Goal: Task Accomplishment & Management: Use online tool/utility

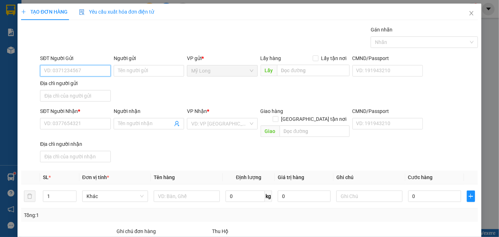
click at [103, 72] on input "SĐT Người Gửi" at bounding box center [75, 70] width 70 height 11
type input "0907672117"
click at [84, 73] on input "0907672117" at bounding box center [75, 70] width 70 height 11
click at [89, 87] on div "0907672117 - THIỆN" at bounding box center [74, 85] width 61 height 8
type input "THIỆN"
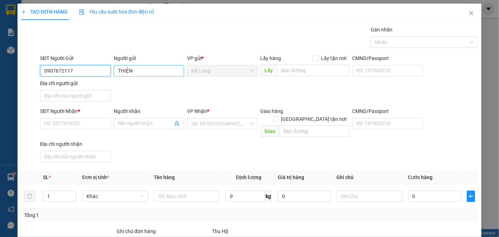
type input "0907672117"
click at [132, 71] on input "THIỆN" at bounding box center [149, 70] width 70 height 11
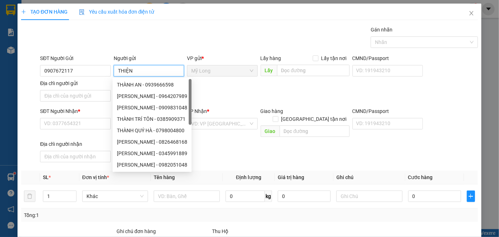
drag, startPoint x: 123, startPoint y: 74, endPoint x: 114, endPoint y: 76, distance: 9.2
click at [114, 76] on input "THIỆN" at bounding box center [149, 70] width 70 height 11
type input "N"
click at [125, 69] on input "N" at bounding box center [149, 70] width 70 height 11
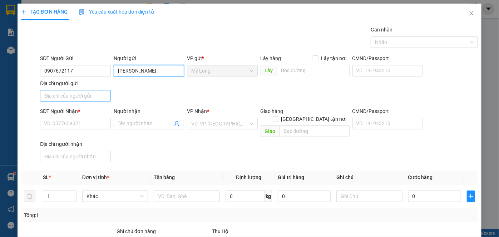
type input "BÙI QUANG THIỆN"
click at [97, 93] on input "Địa chỉ người gửi" at bounding box center [75, 95] width 70 height 11
type input "A"
type input "Â"
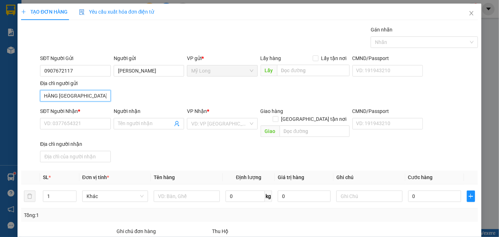
type input "ẤP 2 BÌNH HÀNG TRUNG ĐỒNG THÁP"
drag, startPoint x: 90, startPoint y: 109, endPoint x: 92, endPoint y: 117, distance: 8.1
click at [90, 109] on div "SĐT Người Nhận *" at bounding box center [75, 111] width 70 height 8
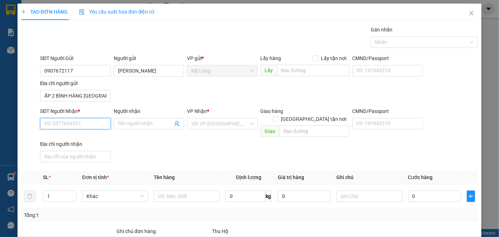
click at [90, 118] on input "SĐT Người Nhận *" at bounding box center [75, 123] width 70 height 11
click at [94, 119] on input "SĐT Người Nhận *" at bounding box center [75, 123] width 70 height 11
click at [96, 150] on div "0908936337 - MAI" at bounding box center [74, 149] width 61 height 8
type input "0908936337"
type input "MAI"
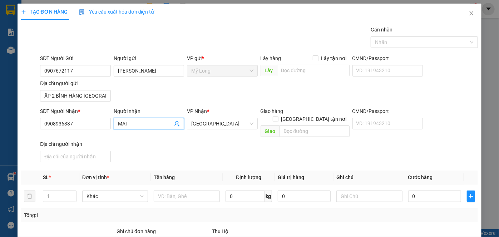
drag, startPoint x: 142, startPoint y: 123, endPoint x: 132, endPoint y: 126, distance: 10.5
click at [133, 126] on input "MAI" at bounding box center [145, 124] width 55 height 8
click at [177, 191] on input "text" at bounding box center [187, 196] width 66 height 11
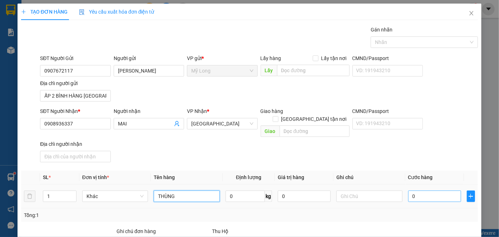
type input "THÙNG"
click at [444, 191] on input "0" at bounding box center [434, 196] width 53 height 11
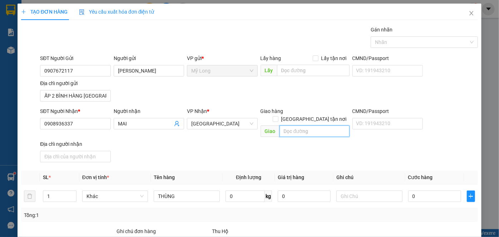
click at [339, 126] on input "text" at bounding box center [315, 131] width 70 height 11
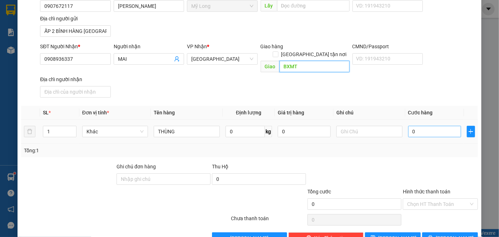
type input "BXMT"
click at [428, 126] on input "0" at bounding box center [434, 131] width 53 height 11
type input "8"
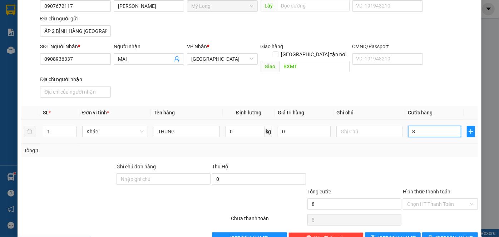
type input "80"
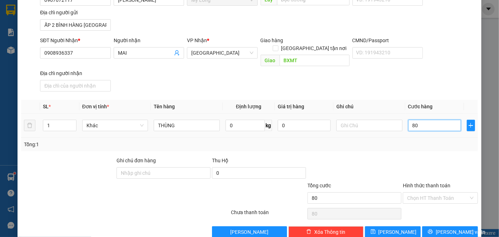
scroll to position [76, 0]
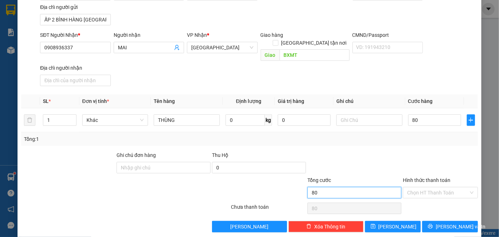
type input "80.000"
click at [378, 187] on input "80.000" at bounding box center [355, 192] width 94 height 11
click at [419, 187] on input "Hình thức thanh toán" at bounding box center [438, 192] width 62 height 11
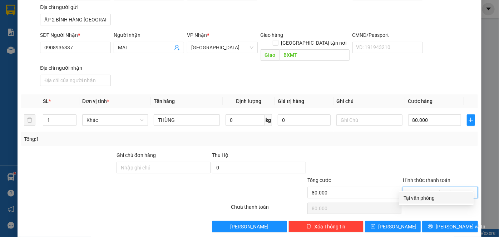
click at [419, 194] on div "Tại văn phòng" at bounding box center [437, 198] width 66 height 8
type input "0"
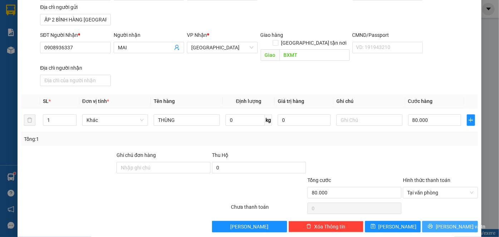
click at [448, 223] on span "Lưu và In" at bounding box center [461, 227] width 50 height 8
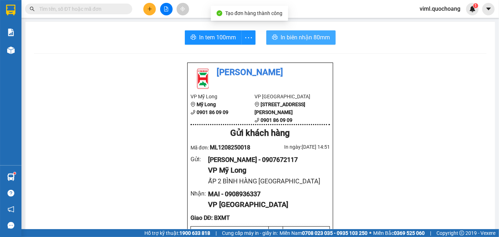
click at [290, 33] on span "In biên nhận 80mm" at bounding box center [305, 37] width 49 height 9
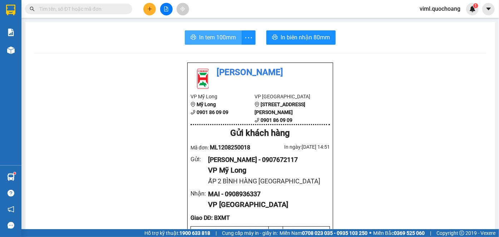
click at [217, 38] on span "In tem 100mm" at bounding box center [217, 37] width 37 height 9
click at [220, 35] on span "In tem 100mm" at bounding box center [217, 37] width 37 height 9
click at [157, 11] on div at bounding box center [167, 9] width 54 height 13
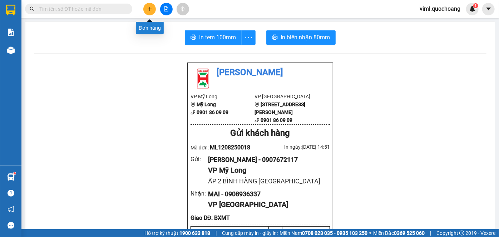
click at [154, 10] on button at bounding box center [149, 9] width 13 height 13
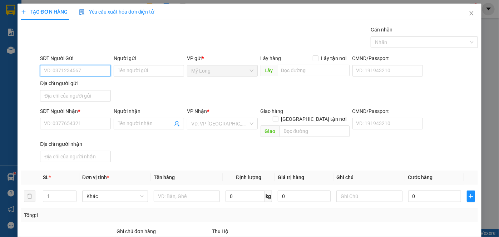
click at [88, 69] on input "SĐT Người Gửi" at bounding box center [75, 70] width 70 height 11
click at [87, 70] on input "SĐT Người Gửi" at bounding box center [75, 70] width 70 height 11
click at [104, 70] on input "SĐT Người Gửi" at bounding box center [75, 70] width 70 height 11
type input "0833844959"
click at [146, 69] on input "Người gửi" at bounding box center [149, 70] width 70 height 11
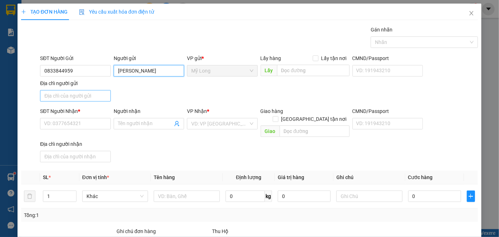
type input "BÙI VĂN HẢI"
click at [93, 96] on input "Địa chỉ người gửi" at bounding box center [75, 95] width 70 height 11
type input "A"
type input "Â"
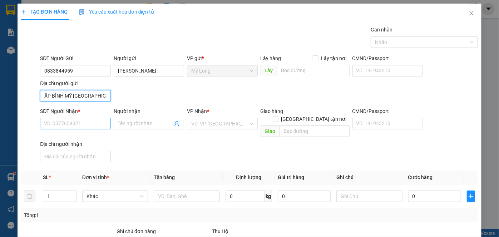
type input "ẤP BÌNH MỸ B MỸ HIỆP ĐỒNG THÁP"
click at [81, 127] on input "SĐT Người Nhận *" at bounding box center [75, 123] width 70 height 11
click at [84, 132] on div "SĐT Người Nhận * VD: 0377654321" at bounding box center [75, 119] width 70 height 25
click at [87, 124] on input "SĐT Người Nhận *" at bounding box center [75, 123] width 70 height 11
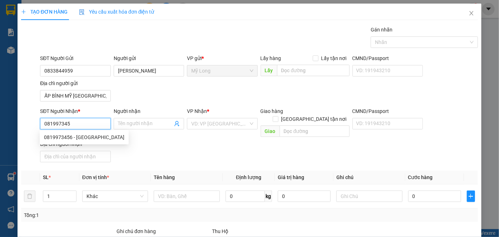
type input "0819973456"
click at [97, 139] on div "0819973456 - MỸ TIÊN" at bounding box center [84, 137] width 80 height 8
type input "MỸ TIÊN"
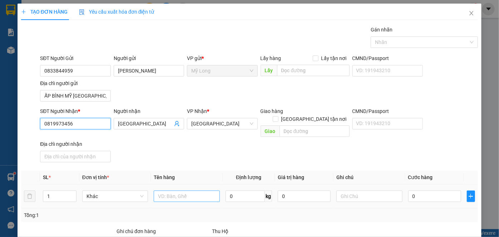
type input "0819973456"
click at [175, 191] on input "text" at bounding box center [187, 196] width 66 height 11
click at [173, 191] on input "text" at bounding box center [187, 196] width 66 height 11
type input "3"
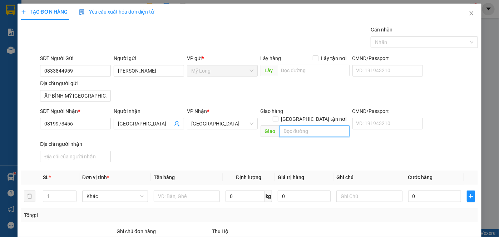
click at [320, 126] on input "text" at bounding box center [315, 131] width 70 height 11
type input "360 C.BẾN VÂN ĐỒN.P1.Q4"
click at [278, 116] on input "Giao tận nơi" at bounding box center [275, 118] width 5 height 5
checkbox input "true"
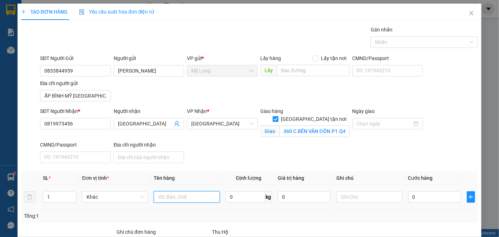
click at [167, 191] on input "text" at bounding box center [187, 196] width 66 height 11
click at [167, 191] on input "CỤC LAPTOP" at bounding box center [187, 196] width 66 height 11
type input "CỤC LAPTOP"
click at [419, 191] on input "0" at bounding box center [434, 196] width 53 height 11
type input "1"
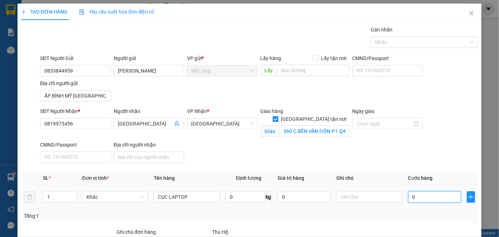
type input "1"
type input "15"
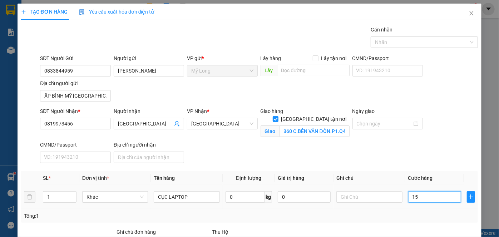
type input "150"
type input "150.000"
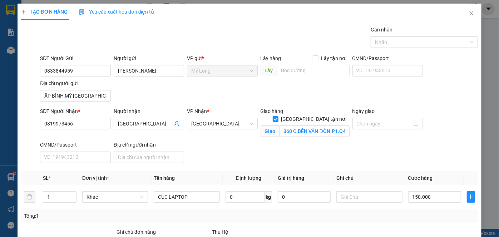
type input "0"
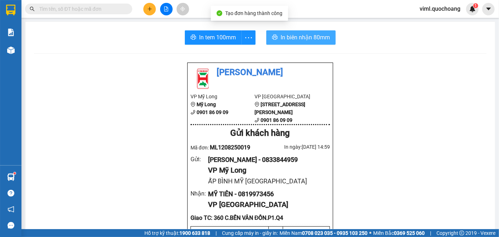
click at [272, 39] on icon "printer" at bounding box center [275, 37] width 6 height 6
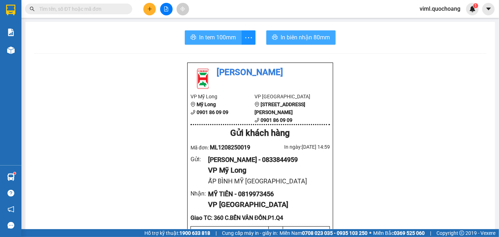
click at [226, 31] on button "In tem 100mm" at bounding box center [213, 37] width 57 height 14
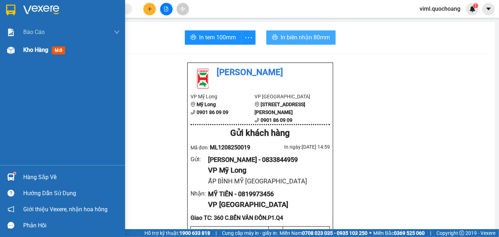
click at [32, 55] on div "Kho hàng mới" at bounding box center [71, 50] width 97 height 18
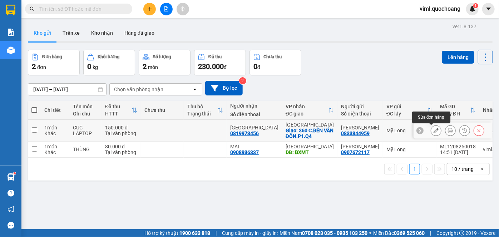
click at [434, 131] on icon at bounding box center [436, 130] width 5 height 5
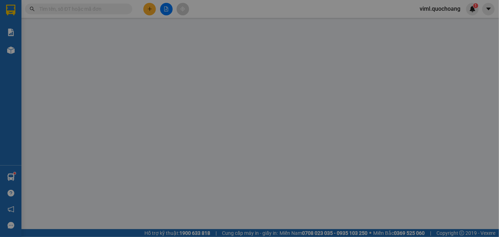
type input "0833844959"
type input "BÙI VĂN HẢI"
type input "ẤP BÌNH MỸ B MỸ HIỆP ĐỒNG THÁP"
type input "0819973456"
type input "MỸ TIÊN"
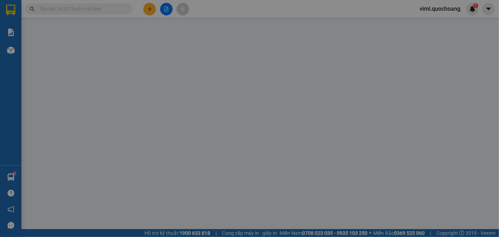
checkbox input "true"
type input "360 C.BẾN VÂN ĐỒN.P1.Q4"
type input "150.000"
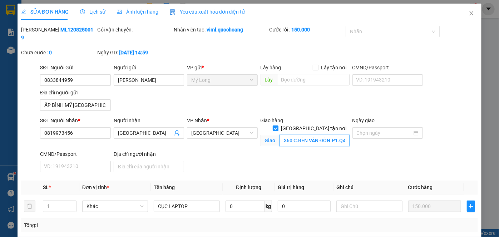
click at [291, 135] on input "360 C.BẾN VÂN ĐỒN.P1.Q4" at bounding box center [315, 140] width 70 height 11
type input "360C.BẾN VÂN ĐỒN.P1.Q4"
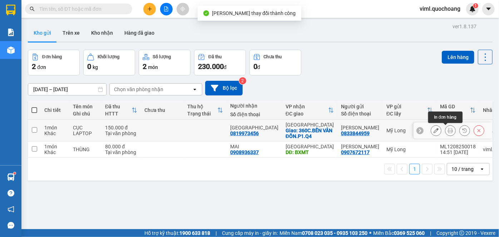
click at [448, 132] on icon at bounding box center [450, 130] width 5 height 5
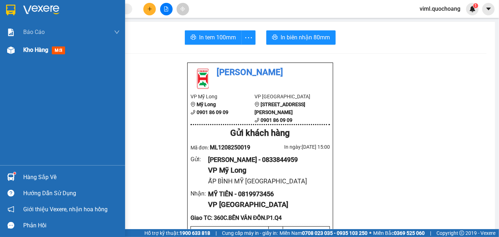
drag, startPoint x: 24, startPoint y: 52, endPoint x: 75, endPoint y: 48, distance: 51.3
click at [25, 52] on span "Kho hàng" at bounding box center [35, 50] width 25 height 7
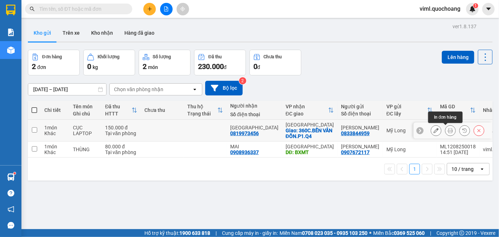
click at [448, 128] on icon at bounding box center [450, 130] width 5 height 5
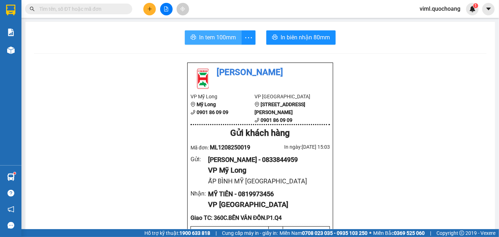
click at [214, 36] on span "In tem 100mm" at bounding box center [217, 37] width 37 height 9
click at [148, 10] on icon "plus" at bounding box center [149, 8] width 5 height 5
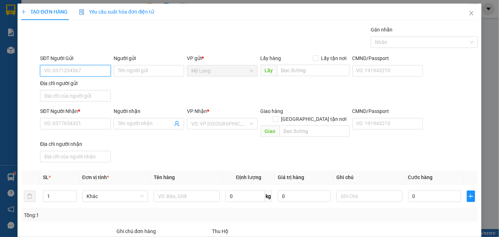
click at [100, 71] on input "SĐT Người Gửi" at bounding box center [75, 70] width 70 height 11
type input "0939999435"
click at [106, 85] on div "0939999435 - NGUYỄN VĂN PHÚC" at bounding box center [79, 85] width 70 height 8
type input "NGUYỄN VĂN PHÚC"
type input "0939999435"
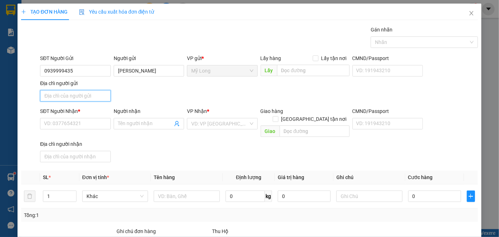
click at [100, 94] on input "Địa chỉ người gửi" at bounding box center [75, 95] width 70 height 11
type input "A"
type input "Â"
type input "ẤP 3 BÌNH HÀNG TRUNG ĐỒNG THÁP"
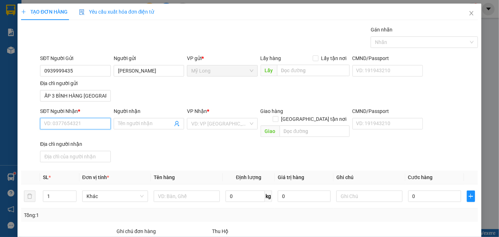
click at [85, 124] on input "SĐT Người Nhận *" at bounding box center [75, 123] width 70 height 11
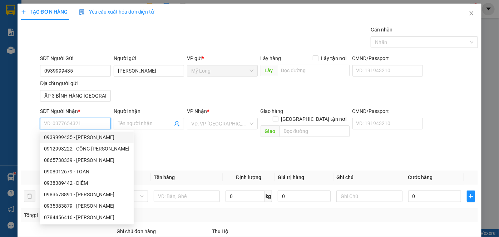
click at [95, 119] on input "SĐT Người Nhận *" at bounding box center [75, 123] width 70 height 11
click at [93, 124] on input "SĐT Người Nhận *" at bounding box center [75, 123] width 70 height 11
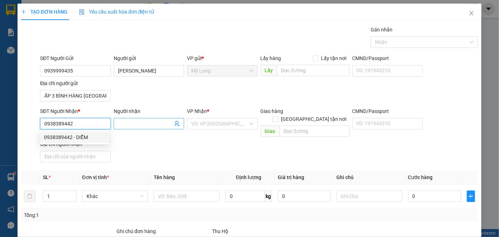
type input "0938389442"
click at [123, 125] on input "Người nhận" at bounding box center [145, 124] width 55 height 8
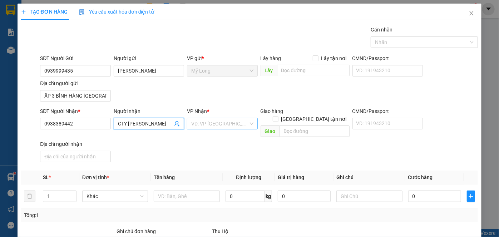
type input "CTY NGÔ MINH"
click at [210, 121] on input "search" at bounding box center [219, 123] width 57 height 11
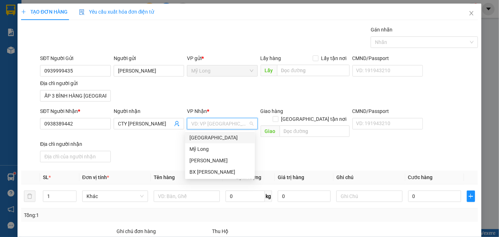
click at [211, 140] on div "Sài Gòn" at bounding box center [220, 138] width 61 height 8
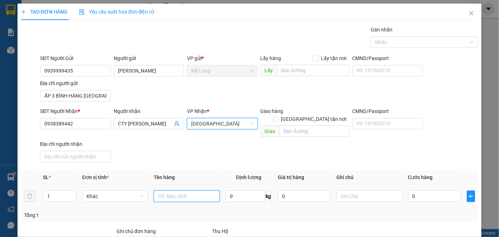
click at [200, 191] on input "text" at bounding box center [187, 196] width 66 height 11
type input "R"
type input "THÙNG"
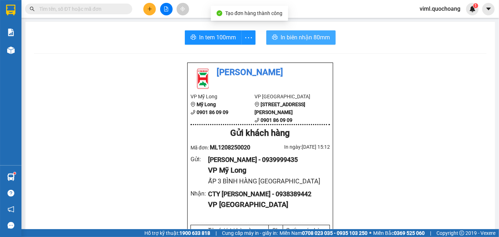
click at [288, 35] on span "In biên nhận 80mm" at bounding box center [305, 37] width 49 height 9
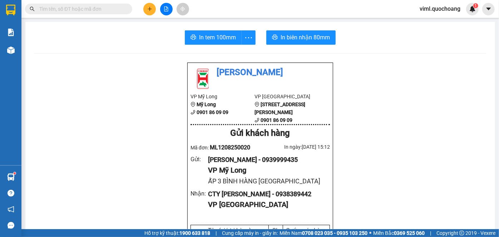
click at [235, 40] on button "In tem 100mm" at bounding box center [213, 37] width 57 height 14
click at [152, 7] on icon "plus" at bounding box center [149, 8] width 5 height 5
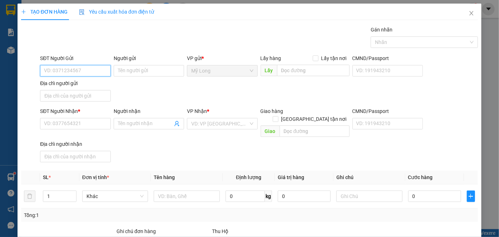
click at [98, 70] on input "SĐT Người Gửi" at bounding box center [75, 70] width 70 height 11
type input "0939832868"
click at [83, 83] on div "0939832868 - NGUYỄN THỊ THẢO" at bounding box center [79, 85] width 70 height 8
type input "NGUYỄN THỊ THẢO"
type input "0939832868"
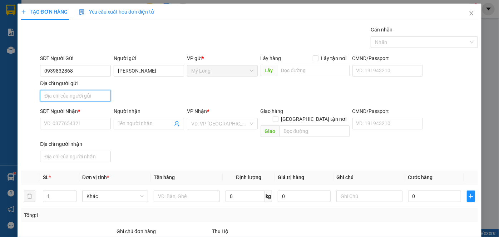
click at [76, 96] on input "Địa chỉ người gửi" at bounding box center [75, 95] width 70 height 11
click at [75, 97] on input "059" at bounding box center [75, 95] width 70 height 11
click at [78, 94] on input "059" at bounding box center [75, 95] width 70 height 11
type input "059 ẤP 4 MỸ HIỆP ĐỒNG THÁP"
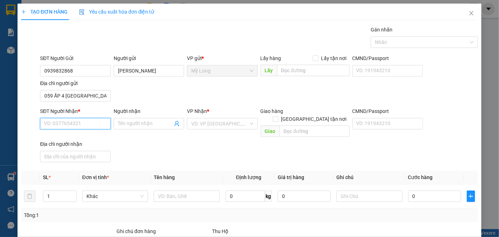
click at [75, 123] on input "SĐT Người Nhận *" at bounding box center [75, 123] width 70 height 11
type input "0909090543"
click at [78, 136] on div "0909090543 - LÊ MINH TÂN" at bounding box center [79, 137] width 70 height 8
type input "LÊ MINH TÂN"
type input "0909090543"
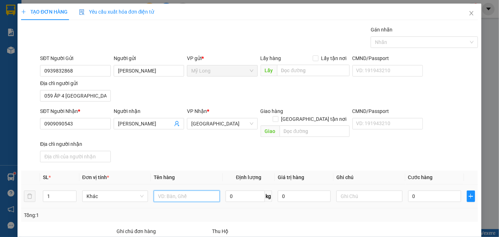
click at [187, 191] on input "text" at bounding box center [187, 196] width 66 height 11
type input "HỘP"
click at [417, 191] on input "0" at bounding box center [434, 196] width 53 height 11
type input "2"
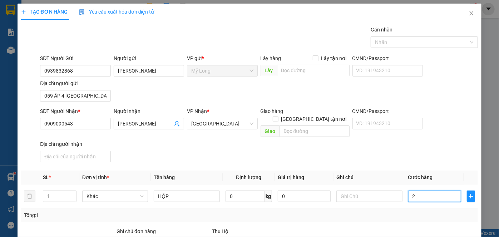
type input "2"
type input "20"
type input "20.000"
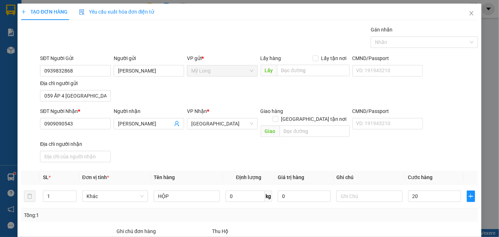
type input "20.000"
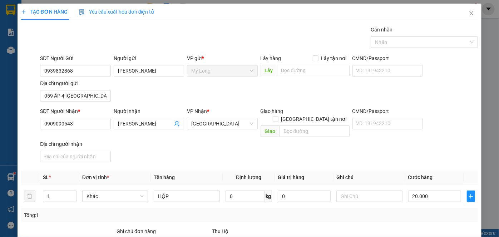
type input "0"
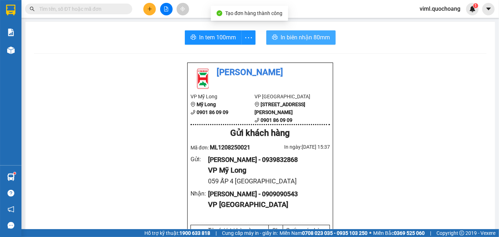
click at [295, 40] on span "In biên nhận 80mm" at bounding box center [305, 37] width 49 height 9
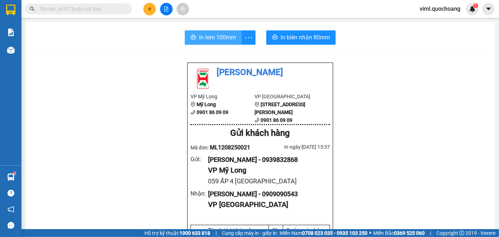
click at [221, 44] on button "In tem 100mm" at bounding box center [213, 37] width 57 height 14
click at [154, 11] on button at bounding box center [149, 9] width 13 height 13
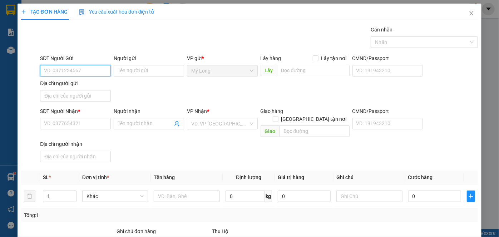
click at [92, 70] on input "SĐT Người Gửi" at bounding box center [75, 70] width 70 height 11
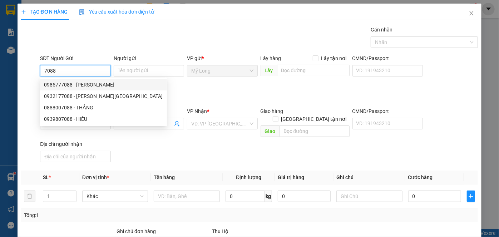
click at [92, 84] on div "0985777088 - NGÔ MINH TUẤN" at bounding box center [103, 85] width 119 height 8
type input "0985777088"
type input "NGÔ MINH TUẤN"
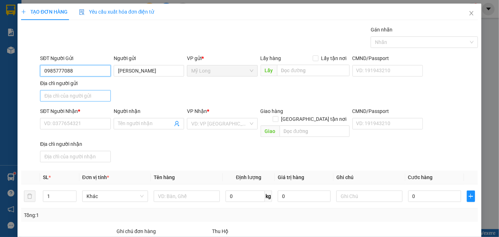
type input "0985777088"
click at [82, 97] on input "Địa chỉ người gửi" at bounding box center [75, 95] width 70 height 11
type input "TỔ 21 ẤP BÌNH MỸ A MỸ HIỆP ĐỒNG THÁP"
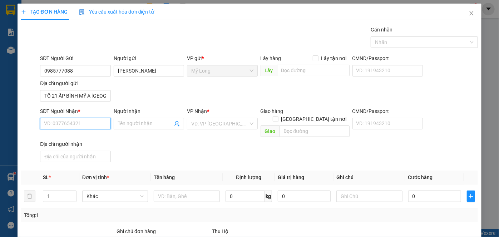
click at [75, 119] on input "SĐT Người Nhận *" at bounding box center [75, 123] width 70 height 11
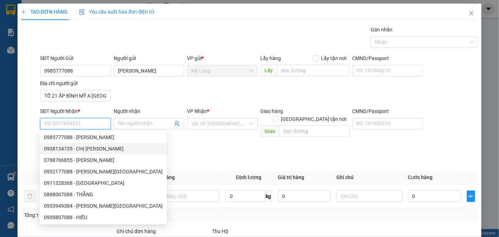
click at [74, 150] on div "0938134735 - CHỊ LINH" at bounding box center [103, 149] width 119 height 8
type input "0938134735"
type input "CHỊ LINH"
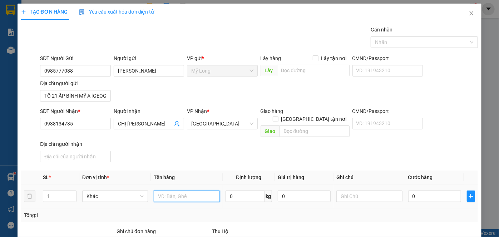
click at [197, 191] on input "text" at bounding box center [187, 196] width 66 height 11
type input "THÙNG"
click at [62, 191] on input "1" at bounding box center [59, 196] width 33 height 11
type input "2"
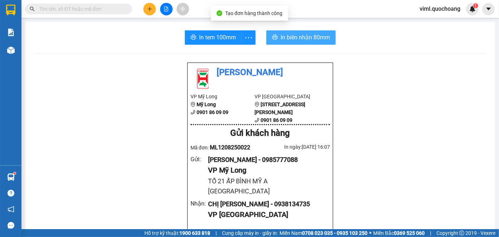
click at [295, 42] on button "In biên nhận 80mm" at bounding box center [300, 37] width 69 height 14
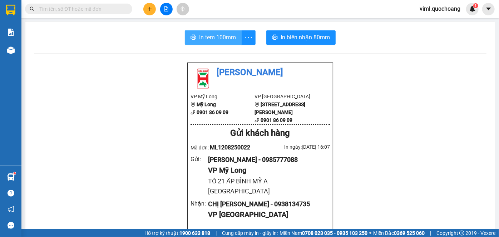
click at [222, 38] on span "In tem 100mm" at bounding box center [217, 37] width 37 height 9
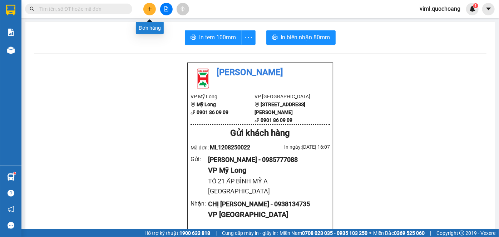
click at [151, 10] on icon "plus" at bounding box center [149, 8] width 5 height 5
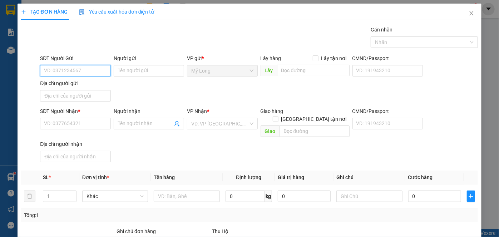
click at [85, 68] on input "SĐT Người Gửi" at bounding box center [75, 70] width 70 height 11
type input "0769517686"
click at [105, 86] on div "0769517686 - HUỲNH KIM LONG" at bounding box center [79, 85] width 70 height 8
type input "HUỲNH KIM LONG"
type input "0769517686"
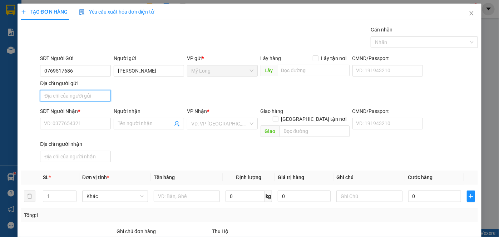
click at [100, 97] on input "Địa chỉ người gửi" at bounding box center [75, 95] width 70 height 11
type input "A"
type input "Â"
type input "ẤP 2, MỸ HIỆP, ĐỒNG THÁP"
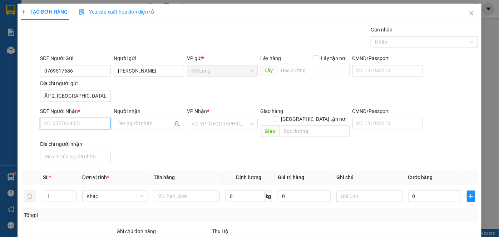
click at [95, 124] on input "SĐT Người Nhận *" at bounding box center [75, 123] width 70 height 11
type input "0704782252"
click at [84, 137] on div "0704782252 - THẢO" at bounding box center [74, 137] width 61 height 8
type input "THẢO"
type input "0704782252"
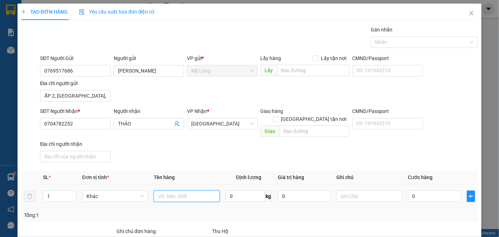
click at [191, 191] on input "text" at bounding box center [187, 196] width 66 height 11
type input "BAO THƯ"
click at [418, 191] on input "0" at bounding box center [434, 196] width 53 height 11
type input "3"
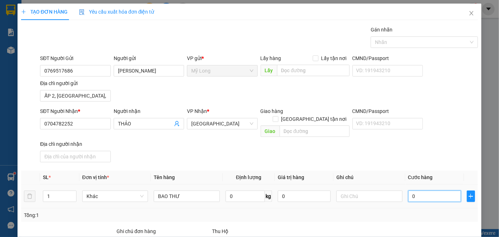
type input "3"
type input "30"
type input "30.000"
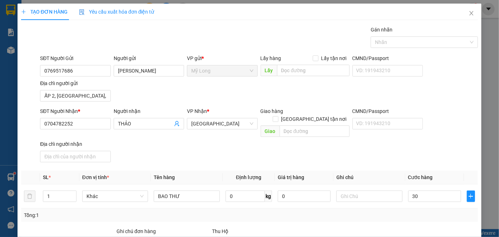
type input "30.000"
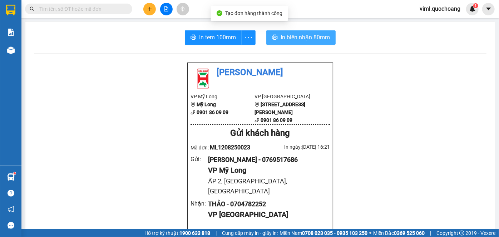
click at [281, 34] on span "In biên nhận 80mm" at bounding box center [305, 37] width 49 height 9
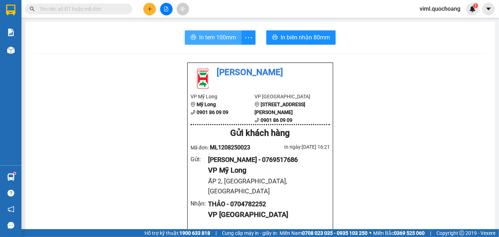
click at [204, 40] on span "In tem 100mm" at bounding box center [217, 37] width 37 height 9
click at [152, 14] on button at bounding box center [149, 9] width 13 height 13
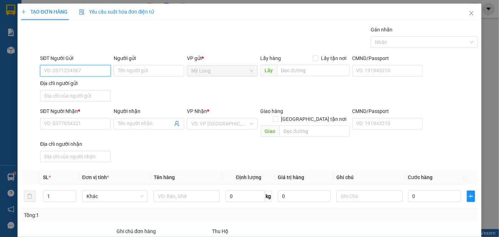
click at [107, 72] on input "SĐT Người Gửi" at bounding box center [75, 70] width 70 height 11
click at [50, 191] on input "1" at bounding box center [59, 196] width 33 height 11
type input "2"
click at [58, 69] on input "SĐT Người Gửi" at bounding box center [75, 70] width 70 height 11
click at [88, 89] on div "0966353400 - TÂM" at bounding box center [75, 84] width 70 height 11
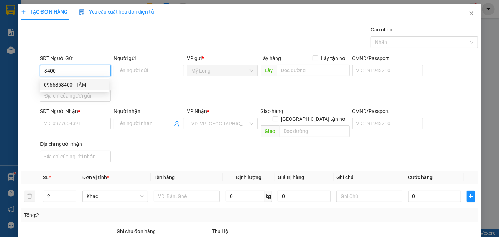
type input "0966353400"
type input "TÂM"
type input "0966353400"
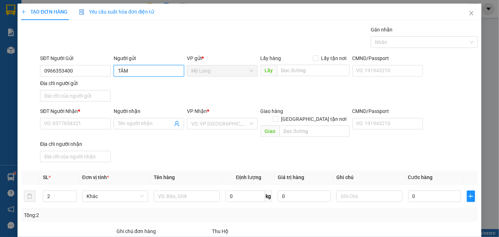
drag, startPoint x: 129, startPoint y: 69, endPoint x: 115, endPoint y: 71, distance: 14.4
click at [115, 71] on input "TÂM" at bounding box center [149, 70] width 70 height 11
click at [134, 68] on input "Người gửi" at bounding box center [149, 70] width 70 height 11
type input "TRẦN NHỰT TÂM"
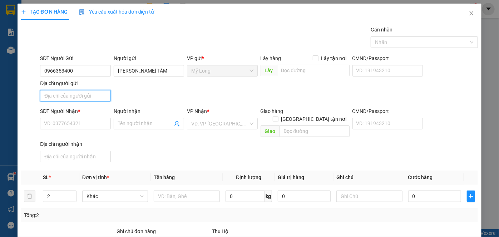
click at [84, 98] on input "Địa chỉ người gửi" at bounding box center [75, 95] width 70 height 11
click at [54, 191] on input "2" at bounding box center [59, 196] width 33 height 11
type input "1"
click at [73, 97] on input "Địa chỉ người gửi" at bounding box center [75, 95] width 70 height 11
click at [80, 95] on input "Địa chỉ người gửi" at bounding box center [75, 95] width 70 height 11
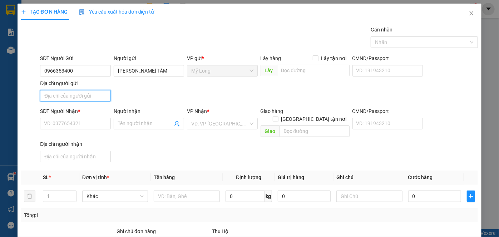
type input "A"
type input "Â"
type input "ẤP BÌNH TÂN MỸ HIỆP ĐỒNG THÁP"
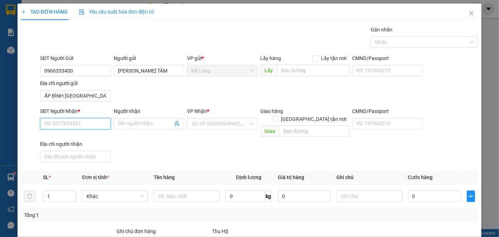
click at [87, 124] on input "SĐT Người Nhận *" at bounding box center [75, 123] width 70 height 11
type input "0786398686"
click at [91, 130] on div "0786398686 0786398686 - NGUYỄN QUỐC CHIẾN" at bounding box center [79, 137] width 79 height 14
click at [84, 122] on input "0786398686" at bounding box center [75, 123] width 70 height 11
click at [85, 136] on div "0786398686 - NGUYỄN QUỐC CHIẾN" at bounding box center [79, 137] width 70 height 8
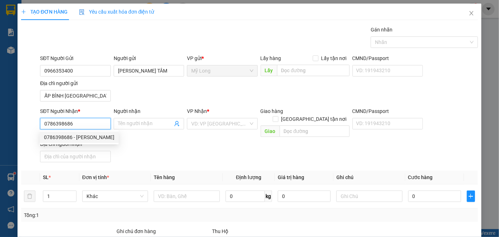
type input "NGUYỄN QUỐC CHIẾN"
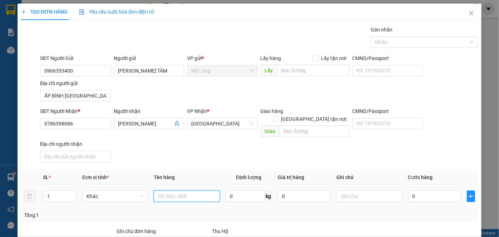
click at [176, 191] on input "text" at bounding box center [187, 196] width 66 height 11
click at [216, 118] on span "Sài Gòn" at bounding box center [222, 123] width 62 height 11
type input "THÙNG"
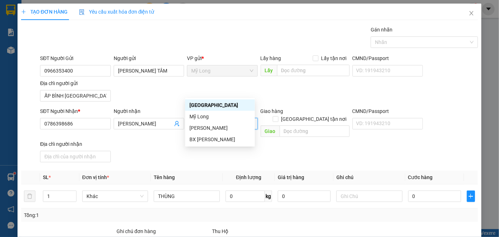
click at [211, 106] on div "Sài Gòn" at bounding box center [220, 105] width 61 height 8
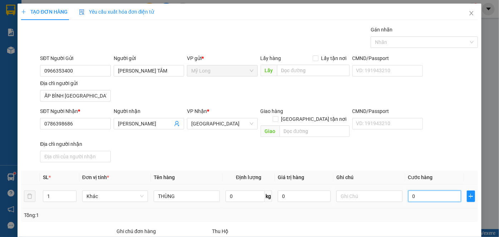
click at [414, 191] on input "0" at bounding box center [434, 196] width 53 height 11
click at [420, 191] on input "0" at bounding box center [434, 196] width 53 height 11
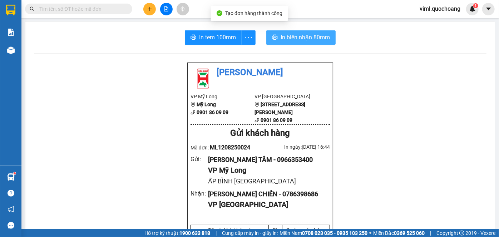
click at [289, 34] on span "In biên nhận 80mm" at bounding box center [305, 37] width 49 height 9
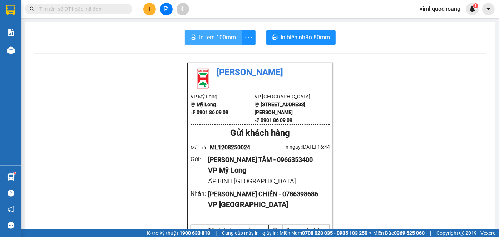
click at [231, 36] on span "In tem 100mm" at bounding box center [217, 37] width 37 height 9
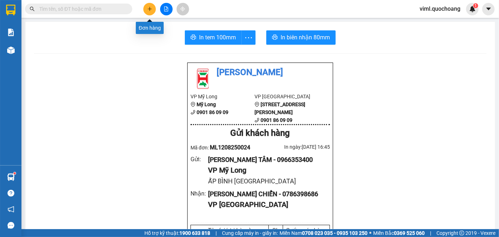
click at [149, 7] on icon "plus" at bounding box center [149, 8] width 5 height 5
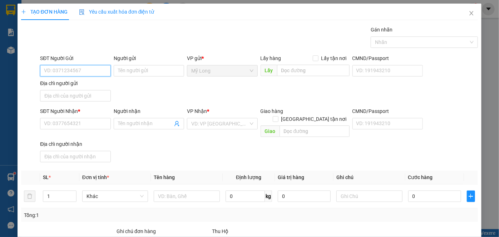
click at [95, 71] on input "SĐT Người Gửi" at bounding box center [75, 70] width 70 height 11
click at [96, 83] on div "0966353400 - TRẦN NHỰT TÂM" at bounding box center [79, 85] width 70 height 8
type input "0966353400"
type input "TRẦN NHỰT TÂM"
type input "0966353400"
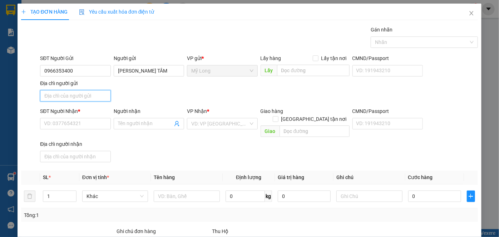
click at [94, 94] on input "Địa chỉ người gửi" at bounding box center [75, 95] width 70 height 11
type input "A"
type input "Â"
type input "ẤP BÌNH TÂN MỸ HIỆP ĐỒNG THÁP"
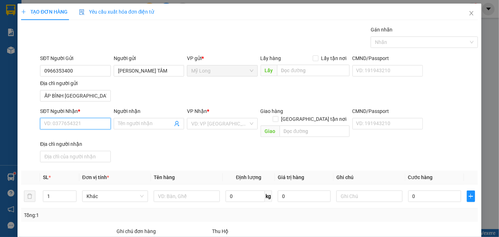
click at [109, 122] on input "SĐT Người Nhận *" at bounding box center [75, 123] width 70 height 11
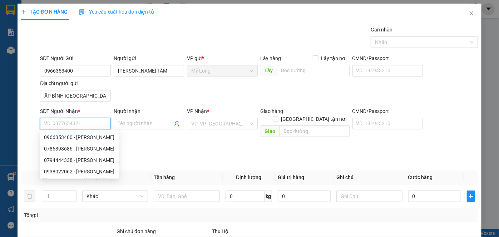
click at [95, 122] on input "SĐT Người Nhận *" at bounding box center [75, 123] width 70 height 11
click at [86, 122] on input "SĐT Người Nhận *" at bounding box center [75, 123] width 70 height 11
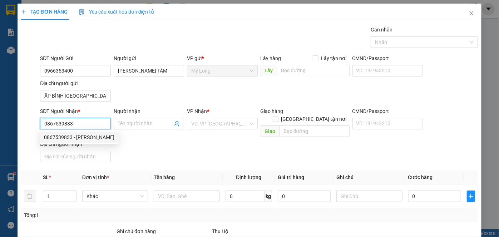
click at [95, 125] on input "0867539833" at bounding box center [75, 123] width 70 height 11
type input "0867539833"
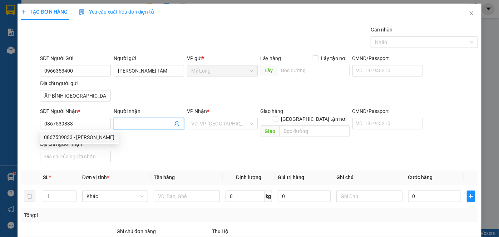
click at [131, 125] on input "Người nhận" at bounding box center [145, 124] width 55 height 8
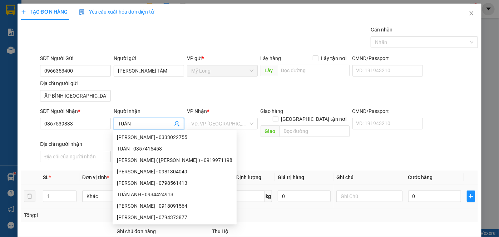
type input "TUẤN"
click at [204, 191] on input "text" at bounding box center [187, 196] width 66 height 11
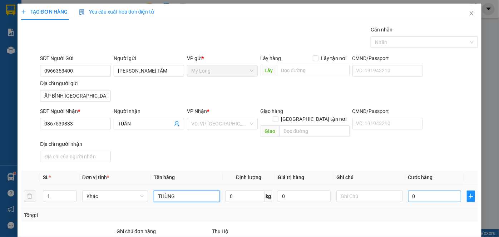
type input "THÙNG"
click at [438, 191] on input "0" at bounding box center [434, 196] width 53 height 11
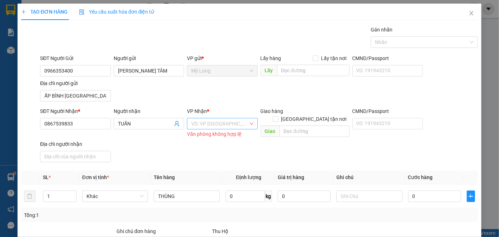
click at [221, 118] on input "search" at bounding box center [219, 123] width 57 height 11
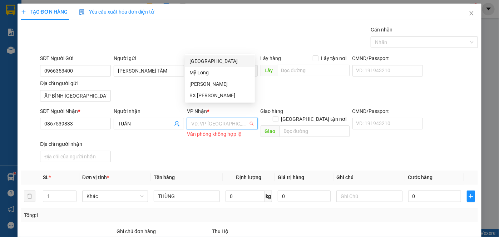
click at [214, 62] on div "Sài Gòn" at bounding box center [220, 61] width 61 height 8
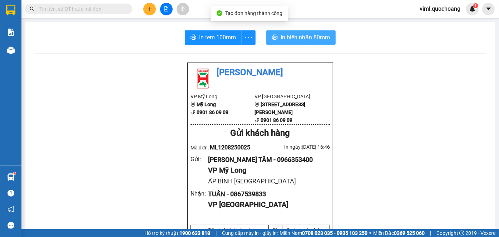
click at [272, 34] on icon "printer" at bounding box center [275, 37] width 6 height 6
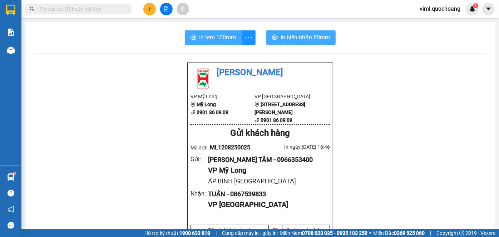
click at [230, 42] on button "In tem 100mm" at bounding box center [213, 37] width 57 height 14
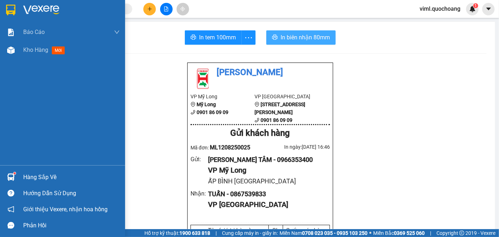
click at [22, 59] on div "Báo cáo Báo cáo dòng tiền (trạm) Doanh số tạo đơn theo VP gửi (trạm) Kho hàng m…" at bounding box center [62, 94] width 125 height 142
click at [31, 48] on span "Kho hàng" at bounding box center [35, 50] width 25 height 7
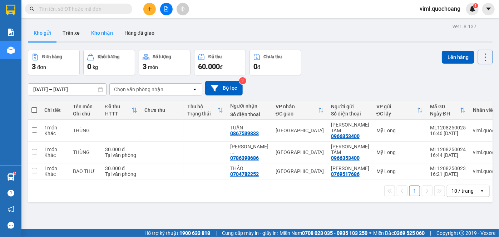
click at [99, 31] on button "Kho nhận" at bounding box center [101, 32] width 33 height 17
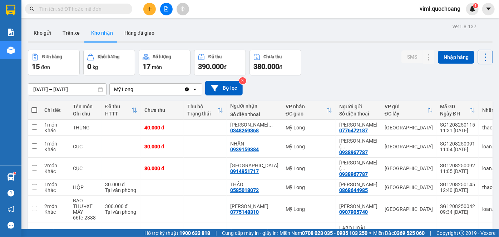
click at [410, 122] on button at bounding box center [415, 128] width 10 height 13
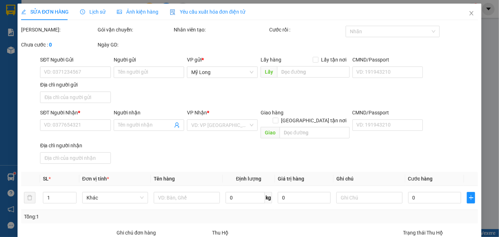
type input "0776472187"
type input "NGUYỄN THỊ SIẾU"
type input "24B BÌNH HƯNG HÒA A QUẬN BÌNH TÂN HCM"
type input "0348269368"
type input "TRẦN THỊ THU NĂM"
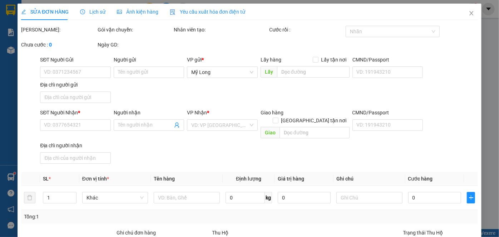
type input "40.000"
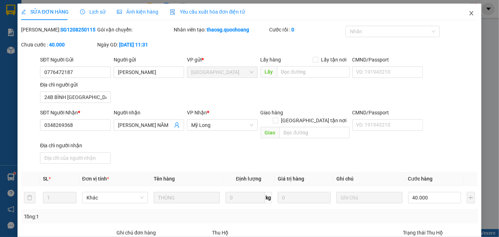
click at [469, 14] on icon "close" at bounding box center [472, 13] width 6 height 6
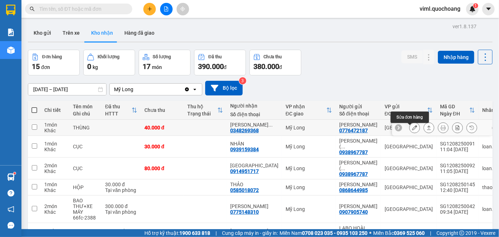
click at [410, 129] on button at bounding box center [415, 128] width 10 height 13
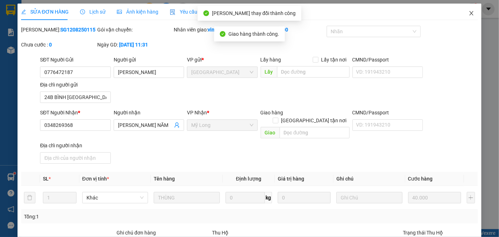
click at [469, 15] on icon "close" at bounding box center [472, 13] width 6 height 6
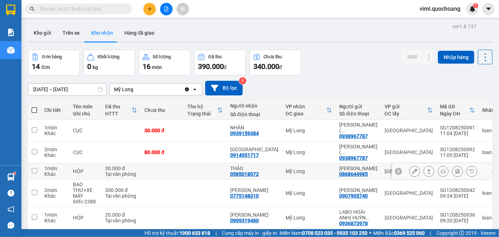
click at [412, 169] on icon at bounding box center [414, 171] width 5 height 5
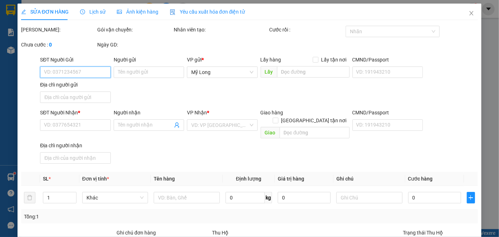
type input "0868644985"
type input "BÙI THỊ HUỲNH NHƯ"
type input "453 BẾN BÌNH ĐÔNG QUẬN 8 HCM"
type input "0585018072"
type input "THẢO"
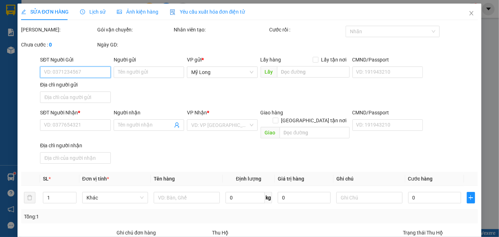
type input "30.000"
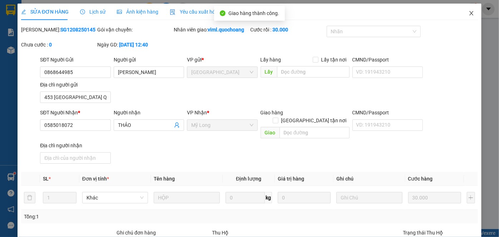
click at [470, 15] on icon "close" at bounding box center [472, 13] width 4 height 4
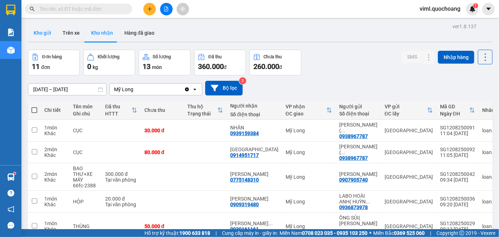
click at [42, 32] on button "Kho gửi" at bounding box center [42, 32] width 29 height 17
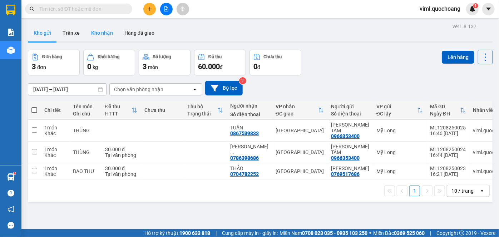
click at [106, 33] on button "Kho nhận" at bounding box center [101, 32] width 33 height 17
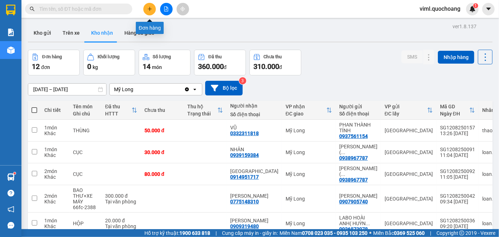
click at [146, 8] on button at bounding box center [149, 9] width 13 height 13
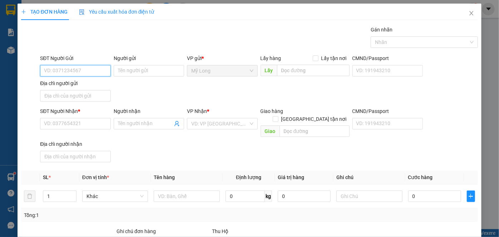
click at [88, 73] on input "SĐT Người Gửi" at bounding box center [75, 70] width 70 height 11
click at [79, 73] on input "SĐT Người Gửi" at bounding box center [75, 70] width 70 height 11
click at [91, 87] on div "0979494940 - TRẦN DUY KHÁNH" at bounding box center [79, 85] width 70 height 8
type input "0979494940"
type input "TRẦN DUY KHÁNH"
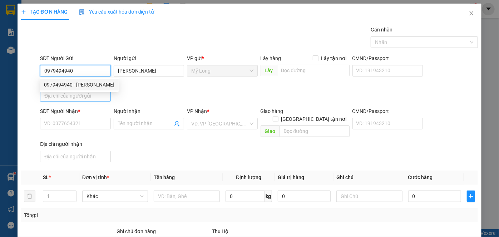
type input "0979494940"
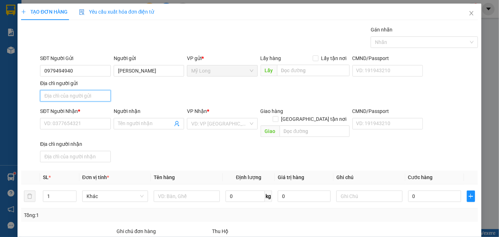
click at [85, 95] on input "Địa chỉ người gửi" at bounding box center [75, 95] width 70 height 11
type input "ẤP 1, MỸ HIỆP, ĐỒNG THÁP"
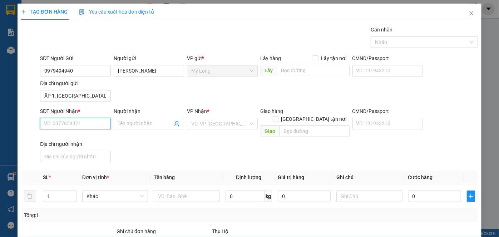
click at [87, 122] on input "SĐT Người Nhận *" at bounding box center [75, 123] width 70 height 11
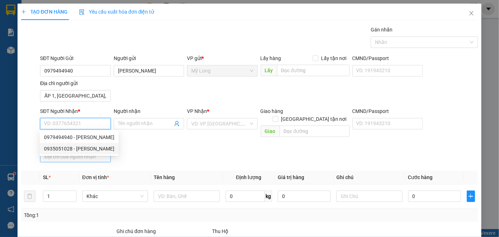
click at [91, 147] on div "0935051028 - NGUYỄN THỊ PHƯỚC" at bounding box center [79, 149] width 70 height 8
type input "0935051028"
type input "NGUYỄN THỊ PHƯỚC"
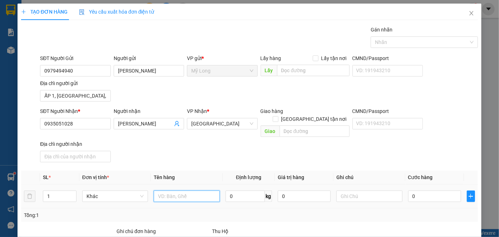
click at [185, 191] on input "text" at bounding box center [187, 196] width 66 height 11
type input "THÙNG"
click at [58, 191] on input "1" at bounding box center [59, 196] width 33 height 11
type input "2"
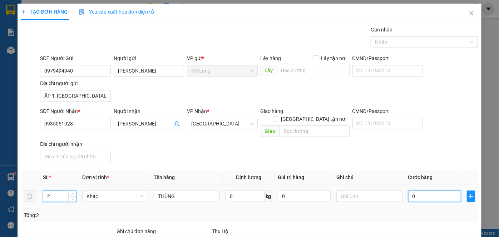
click at [421, 191] on input "0" at bounding box center [434, 196] width 53 height 11
type input "6"
type input "60"
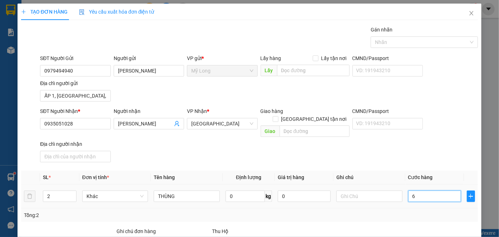
type input "60"
type input "60.000"
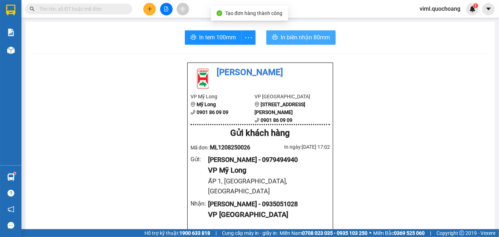
click at [299, 36] on span "In biên nhận 80mm" at bounding box center [305, 37] width 49 height 9
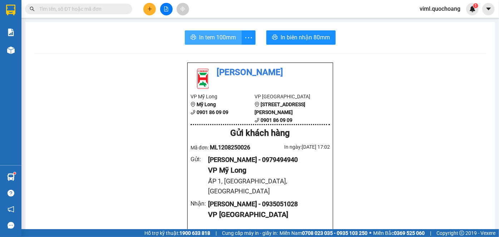
click at [220, 40] on span "In tem 100mm" at bounding box center [217, 37] width 37 height 9
click at [446, 11] on span "viml.quochoang" at bounding box center [440, 8] width 52 height 9
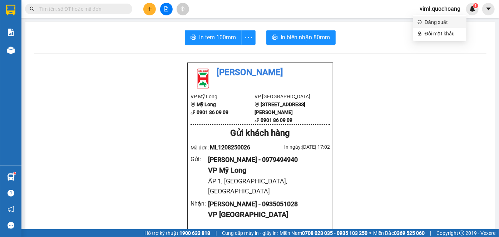
click at [434, 25] on span "Đăng xuất" at bounding box center [444, 22] width 38 height 8
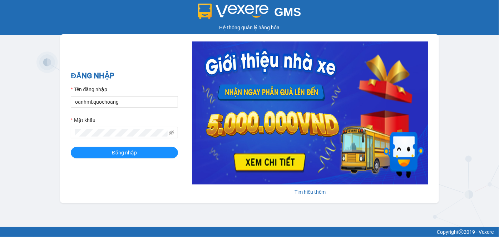
drag, startPoint x: 39, startPoint y: 118, endPoint x: 41, endPoint y: 112, distance: 6.8
click at [38, 118] on div "GMS Hệ thống quản lý hàng hóa ĐĂNG NHẬP Tên đăng nhập oanhml.quochoang Mật khẩu…" at bounding box center [249, 113] width 499 height 227
click at [80, 104] on input "oanhml.quochoang" at bounding box center [124, 101] width 107 height 11
click at [87, 103] on input "oanhml.quochoang" at bounding box center [124, 101] width 107 height 11
click at [125, 106] on input "oanhml.quochoang" at bounding box center [124, 101] width 107 height 11
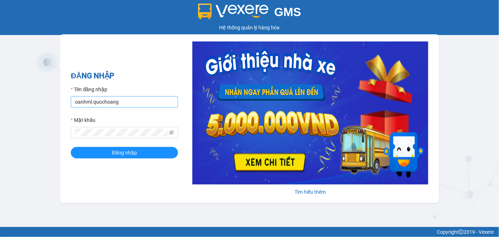
click at [131, 102] on input "oanhml.quochoang" at bounding box center [124, 101] width 107 height 11
drag, startPoint x: 141, startPoint y: 104, endPoint x: 47, endPoint y: 105, distance: 94.1
click at [47, 105] on div "GMS Hệ thống quản lý hàng hóa ĐĂNG NHẬP Tên đăng nhập oanhml.quochoang Mật khẩu…" at bounding box center [249, 113] width 499 height 227
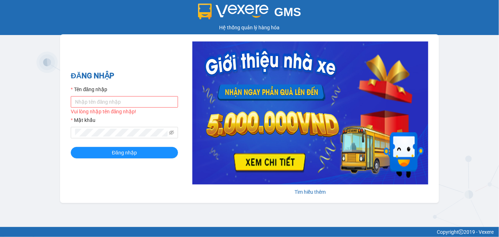
click at [132, 103] on input "Tên đăng nhập" at bounding box center [124, 101] width 107 height 11
type input "V"
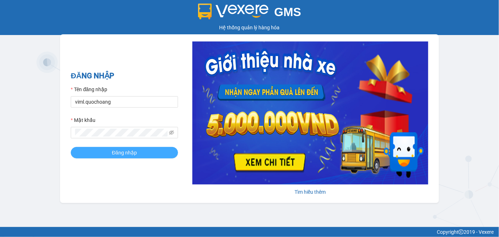
type input "viml.quochoang"
click at [141, 153] on button "Đăng nhập" at bounding box center [124, 152] width 107 height 11
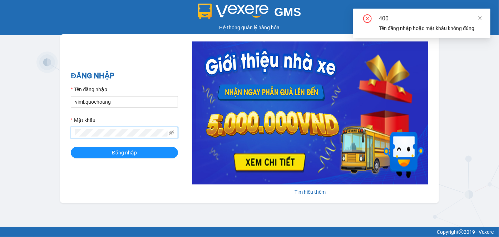
click at [64, 143] on div "ĐĂNG NHẬP Tên đăng nhập viml.quochoang Mật khẩu Đăng nhập Tìm hiểu thêm" at bounding box center [249, 118] width 379 height 169
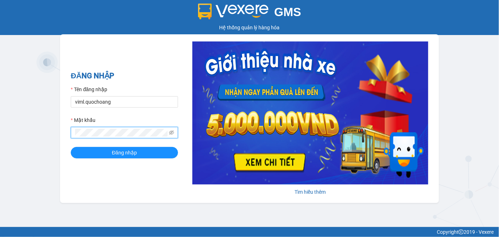
click at [71, 147] on button "Đăng nhập" at bounding box center [124, 152] width 107 height 11
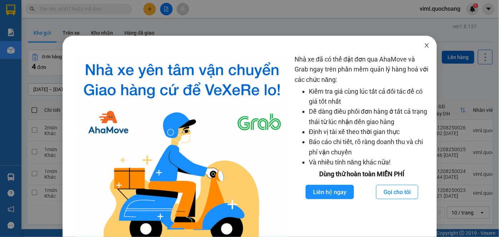
click at [425, 46] on icon "close" at bounding box center [427, 45] width 4 height 4
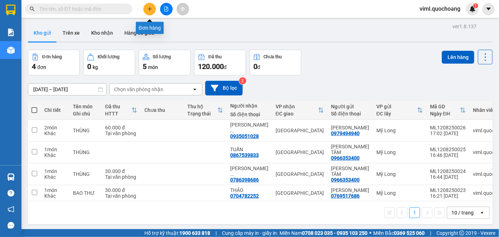
click at [149, 5] on button at bounding box center [149, 9] width 13 height 13
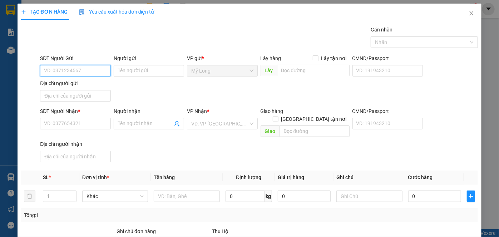
click at [90, 73] on input "SĐT Người Gửi" at bounding box center [75, 70] width 70 height 11
type input "0932800101"
click at [111, 85] on div "0932800101 - PHẠM CÔNG NGÔN" at bounding box center [79, 85] width 70 height 8
type input "PHẠM CÔNG NGÔN"
type input "0932800101"
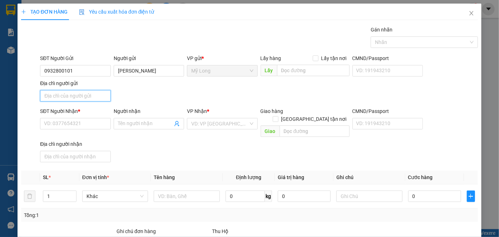
click at [64, 96] on input "Địa chỉ người gửi" at bounding box center [75, 95] width 70 height 11
type input "a"
type input "â"
type input "ấ"
type input "A"
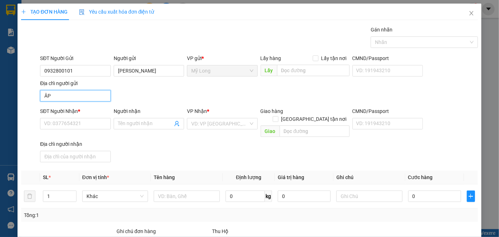
type input "Â"
type input "ẤP 1, MỸ HIỆP, ĐỒNG THÁP"
click at [98, 131] on div "SĐT Người Nhận * VD: 0377654321" at bounding box center [75, 119] width 70 height 25
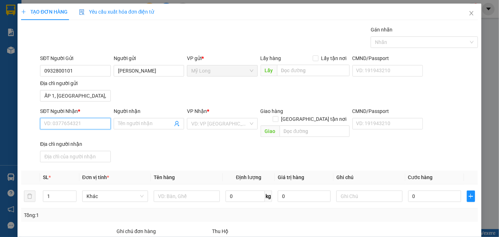
click at [97, 123] on input "SĐT Người Nhận *" at bounding box center [75, 123] width 70 height 11
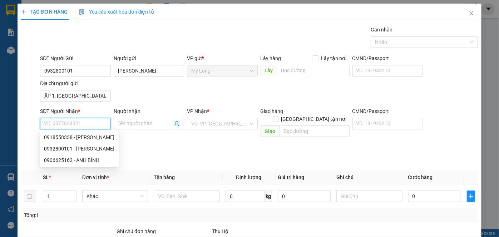
click at [92, 122] on input "SĐT Người Nhận *" at bounding box center [75, 123] width 70 height 11
click at [92, 123] on input "SĐT Người Nhận *" at bounding box center [75, 123] width 70 height 11
click at [80, 125] on input "SĐT Người Nhận *" at bounding box center [75, 123] width 70 height 11
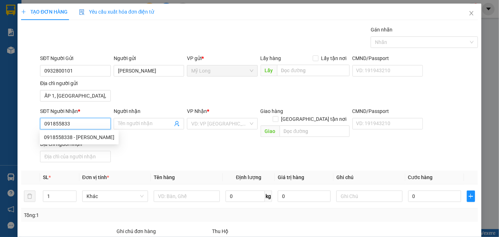
type input "0918558338"
click at [98, 139] on div "0918558338 - NGUYỄN THỊ KIM OANH" at bounding box center [79, 137] width 70 height 8
type input "NGUYỄN THỊ KIM OANH"
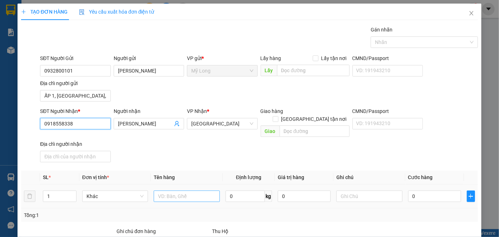
type input "0918558338"
click at [170, 191] on input "text" at bounding box center [187, 196] width 66 height 11
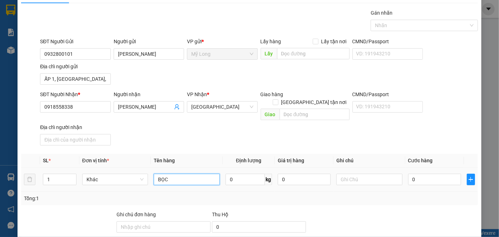
scroll to position [32, 0]
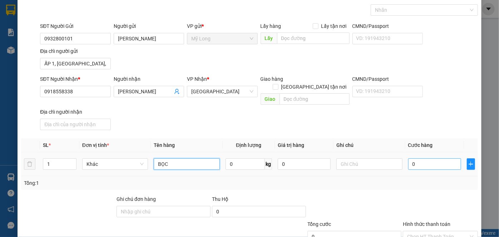
type input "BỌC"
click at [439, 158] on input "0" at bounding box center [434, 163] width 53 height 11
type input "3"
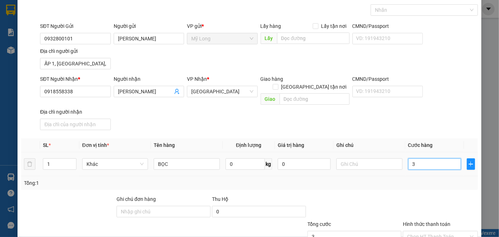
type input "30"
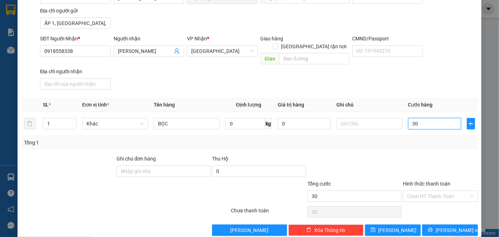
scroll to position [76, 0]
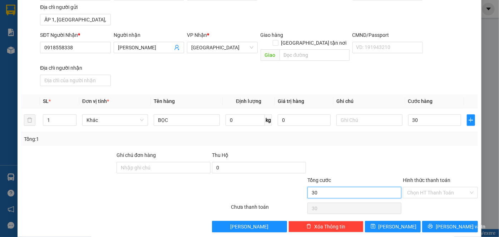
type input "30.000"
click at [351, 187] on input "30.000" at bounding box center [355, 192] width 94 height 11
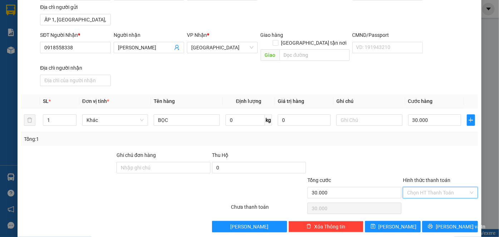
click at [426, 187] on input "Hình thức thanh toán" at bounding box center [438, 192] width 62 height 11
click at [422, 194] on div "Tại văn phòng" at bounding box center [437, 197] width 74 height 11
type input "0"
click at [437, 221] on button "Lưu và In" at bounding box center [450, 226] width 56 height 11
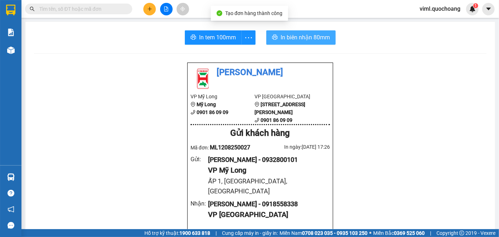
click at [319, 33] on button "In biên nhận 80mm" at bounding box center [300, 37] width 69 height 14
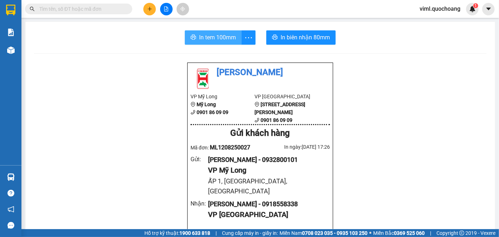
click at [234, 35] on span "In tem 100mm" at bounding box center [217, 37] width 37 height 9
click at [448, 10] on span "viml.quochoang" at bounding box center [440, 8] width 52 height 9
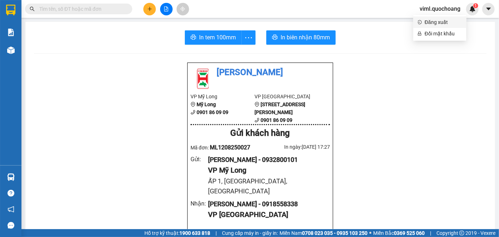
click at [445, 21] on span "Đăng xuất" at bounding box center [444, 22] width 38 height 8
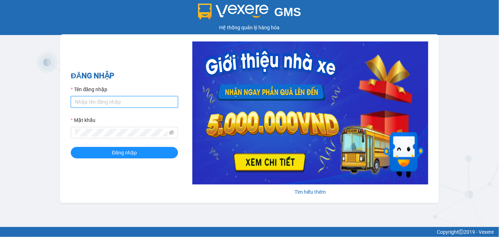
type input "oanhml.quochoang"
click at [134, 108] on div "oanhml.quochoang" at bounding box center [124, 101] width 107 height 11
drag, startPoint x: 141, startPoint y: 100, endPoint x: 32, endPoint y: 109, distance: 109.8
click at [32, 109] on div "GMS Hệ thống quản lý hàng hóa ĐĂNG NHẬP Tên đăng nhập oanhml.quochoang Mật khẩu…" at bounding box center [249, 113] width 499 height 227
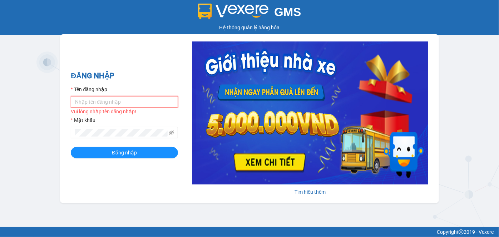
type input "O"
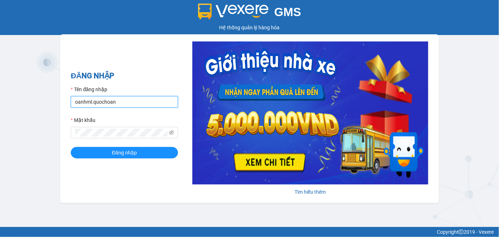
type input "oanhml.quochoang"
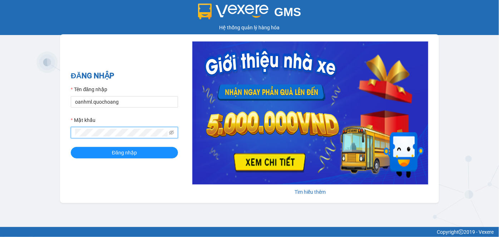
click at [72, 136] on span at bounding box center [124, 132] width 107 height 11
click at [71, 147] on button "Đăng nhập" at bounding box center [124, 152] width 107 height 11
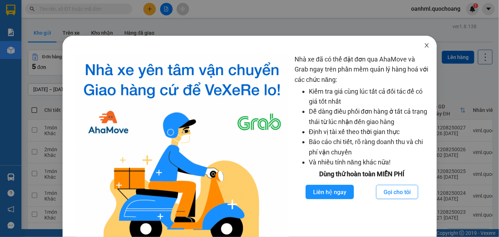
click at [424, 45] on icon "close" at bounding box center [427, 46] width 6 height 6
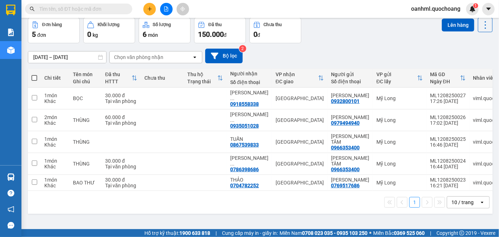
scroll to position [33, 0]
click at [461, 206] on div "10 / trang" at bounding box center [463, 202] width 22 height 7
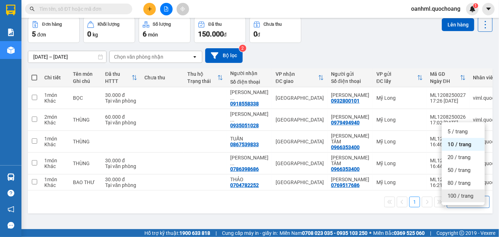
click at [461, 199] on span "100 / trang" at bounding box center [461, 195] width 26 height 7
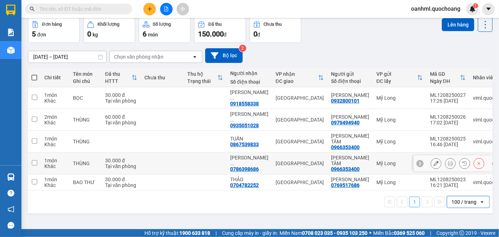
click at [151, 165] on td at bounding box center [162, 164] width 43 height 22
checkbox input "true"
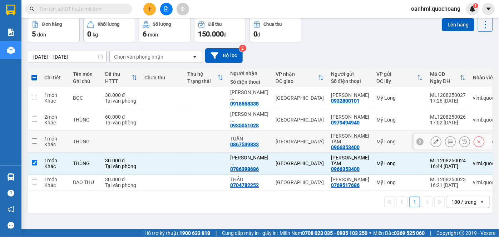
click at [147, 139] on td at bounding box center [162, 142] width 43 height 22
checkbox input "true"
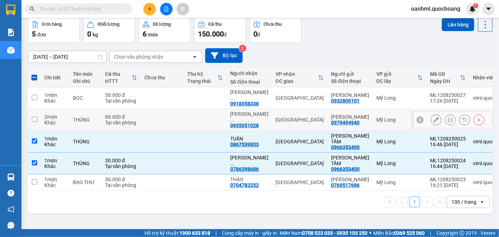
click at [155, 123] on td at bounding box center [162, 120] width 43 height 22
checkbox input "true"
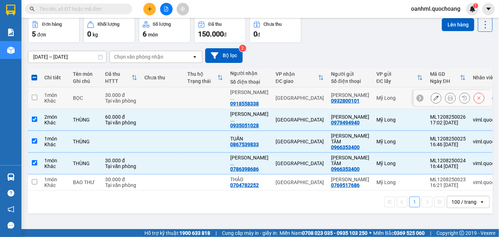
click at [382, 99] on div "Mỹ Long" at bounding box center [400, 98] width 47 height 6
checkbox input "true"
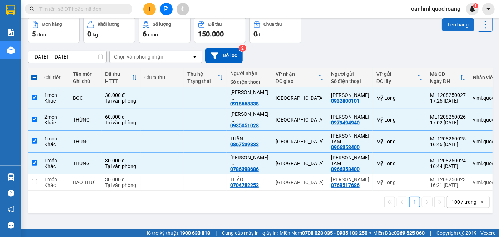
click at [455, 26] on button "Lên hàng" at bounding box center [458, 24] width 33 height 13
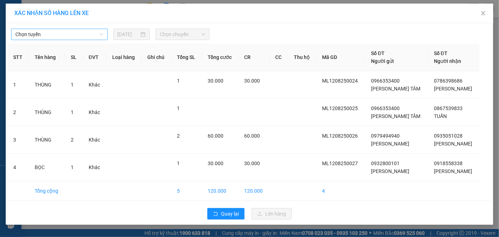
click at [97, 35] on span "Chọn tuyến" at bounding box center [59, 34] width 88 height 11
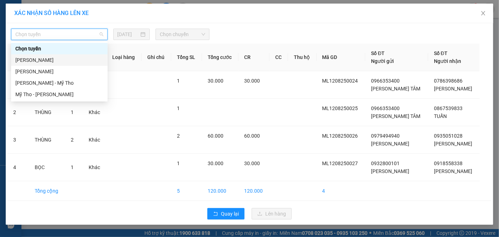
click at [31, 61] on div "[PERSON_NAME] - Hồ [PERSON_NAME]" at bounding box center [59, 60] width 88 height 8
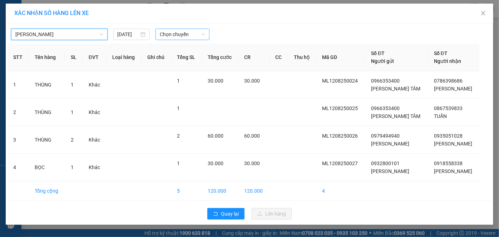
click at [163, 31] on span "Chọn chuyến" at bounding box center [182, 34] width 45 height 11
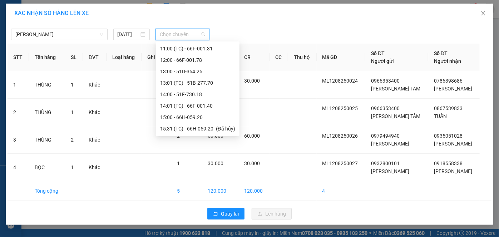
scroll to position [240, 0]
click at [166, 107] on div "17:00 (TC) - 50H-299.15" at bounding box center [197, 106] width 75 height 8
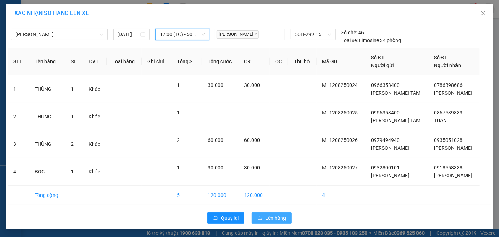
click at [286, 214] on button "Lên hàng" at bounding box center [272, 217] width 40 height 11
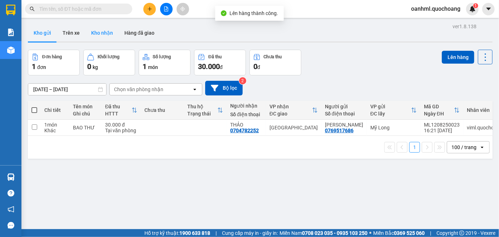
click at [99, 36] on button "Kho nhận" at bounding box center [101, 32] width 33 height 17
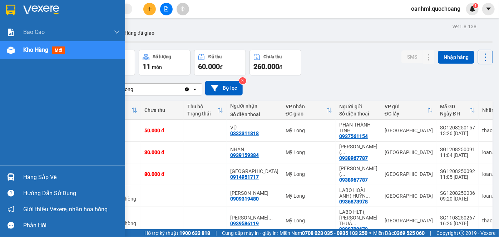
click at [53, 172] on div "Hàng sắp về" at bounding box center [71, 177] width 97 height 11
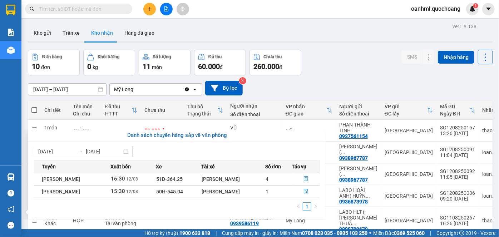
click at [358, 105] on section "Kết quả tìm kiếm ( 0 ) Bộ lọc No Data oanhml.quochoang 1 Báo cáo Báo cáo dòng t…" at bounding box center [249, 118] width 499 height 237
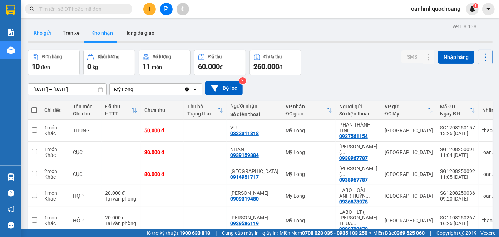
click at [38, 31] on button "Kho gửi" at bounding box center [42, 32] width 29 height 17
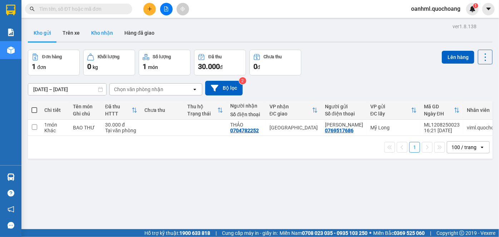
click at [112, 31] on button "Kho nhận" at bounding box center [101, 32] width 33 height 17
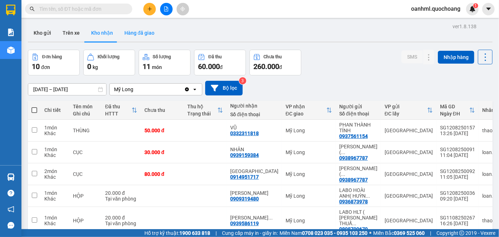
click at [126, 28] on button "Hàng đã giao" at bounding box center [139, 32] width 41 height 17
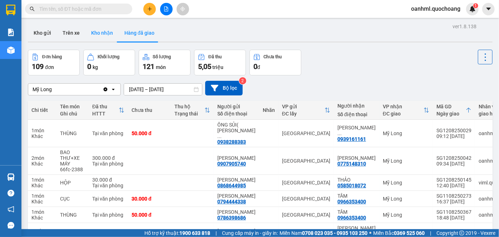
drag, startPoint x: 106, startPoint y: 30, endPoint x: 107, endPoint y: 38, distance: 7.9
click at [106, 30] on button "Kho nhận" at bounding box center [101, 32] width 33 height 17
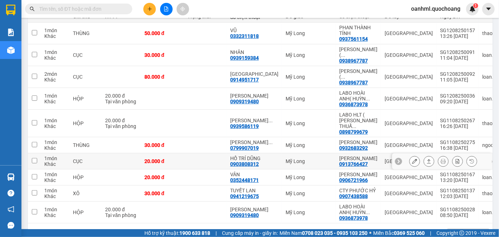
scroll to position [130, 0]
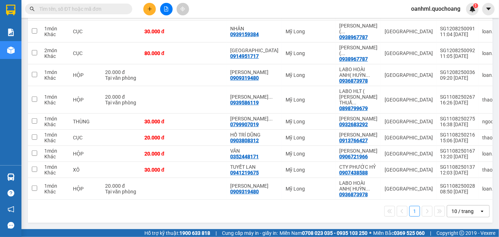
click at [461, 215] on div "10 / trang" at bounding box center [463, 211] width 22 height 7
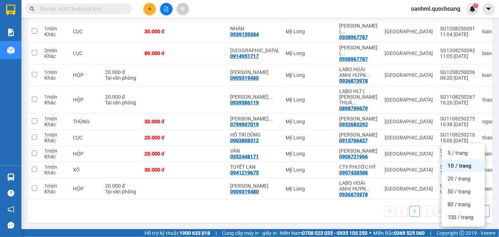
click at [461, 213] on div "100 / trang" at bounding box center [463, 217] width 43 height 13
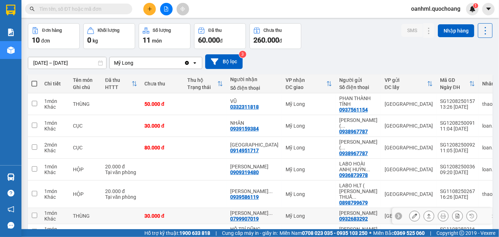
scroll to position [0, 0]
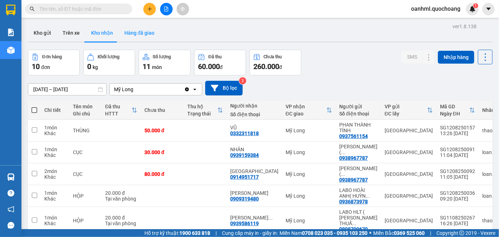
click at [133, 35] on button "Hàng đã giao" at bounding box center [139, 32] width 41 height 17
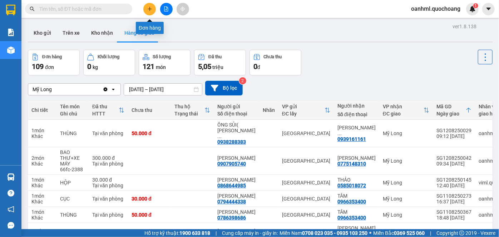
click at [151, 9] on icon "plus" at bounding box center [150, 9] width 4 height 0
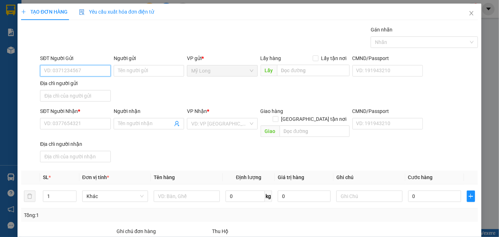
click at [96, 67] on input "SĐT Người Gửi" at bounding box center [75, 70] width 70 height 11
click at [82, 82] on div "0939631920 - NK TÂM ĐỨC" at bounding box center [75, 85] width 62 height 8
type input "0939631920"
type input "NK TÂM ĐỨC"
type input "0939631920"
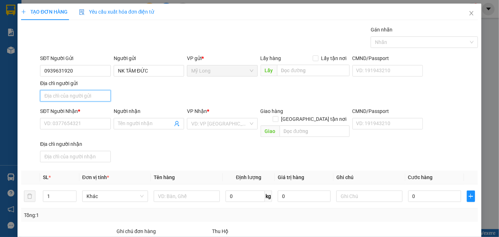
click at [75, 94] on input "Địa chỉ người gửi" at bounding box center [75, 95] width 70 height 11
type input "ẤP 2, MỸ HIỆP, ĐỒNG THÁP"
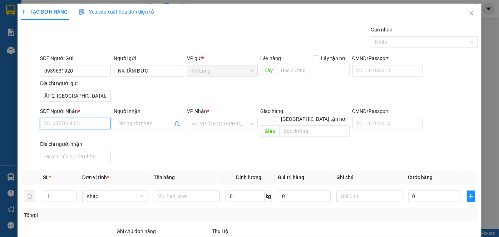
click at [106, 124] on input "SĐT Người Nhận *" at bounding box center [75, 123] width 70 height 11
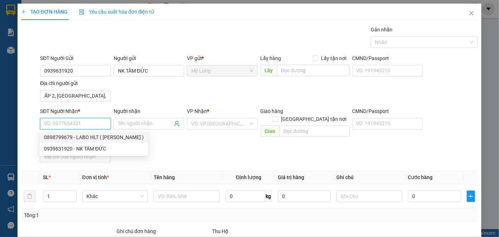
click at [112, 137] on div "0898799679 - LABO HLT ( LÊ CÔNG THUẤN )" at bounding box center [94, 137] width 100 height 8
type input "0898799679"
type input "LABO HLT ( LÊ CÔNG THUẤN )"
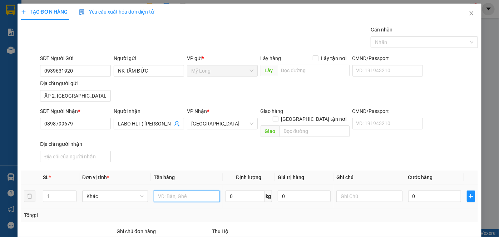
click at [164, 191] on input "text" at bounding box center [187, 196] width 66 height 11
type input "HỘP"
click at [447, 191] on input "0" at bounding box center [434, 196] width 53 height 11
type input "2"
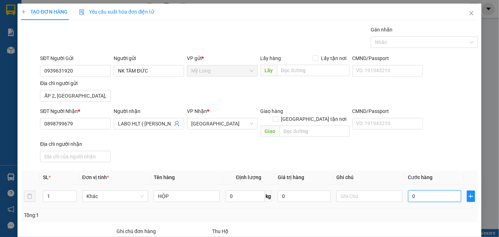
type input "2"
type input "20"
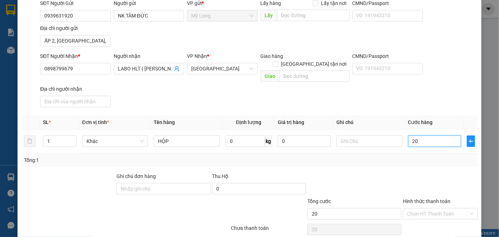
scroll to position [65, 0]
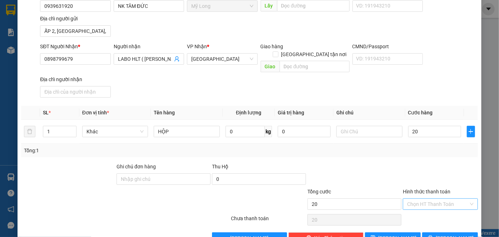
type input "20.000"
click at [421, 199] on input "Hình thức thanh toán" at bounding box center [438, 204] width 62 height 11
click at [421, 213] on div "Tại văn phòng" at bounding box center [437, 209] width 74 height 11
type input "0"
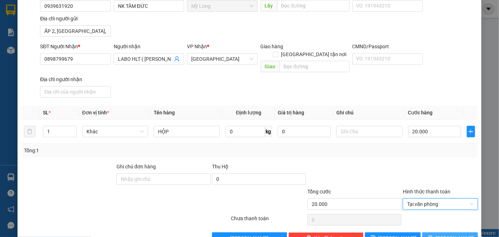
click at [428, 233] on button "Lưu và In" at bounding box center [450, 238] width 56 height 11
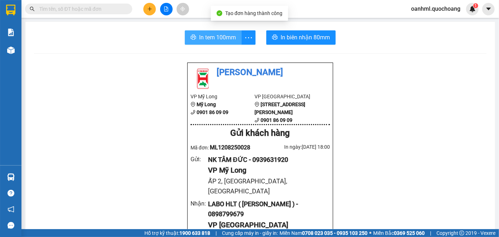
click at [220, 36] on span "In tem 100mm" at bounding box center [217, 37] width 37 height 9
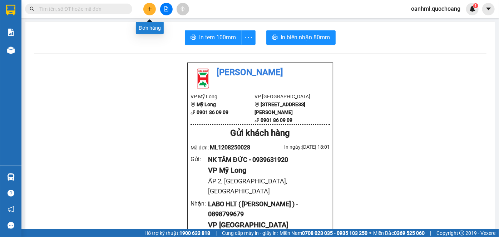
click at [149, 8] on icon "plus" at bounding box center [149, 8] width 5 height 5
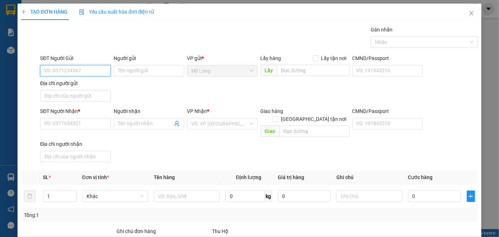
click at [81, 70] on input "SĐT Người Gửi" at bounding box center [75, 70] width 70 height 11
click at [97, 82] on div "0939631920 - NK TÂM ĐỨC" at bounding box center [75, 85] width 62 height 8
type input "0939631920"
type input "NK TÂM ĐỨC"
type input "0939631920"
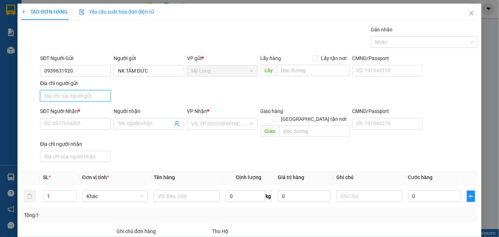
click at [92, 98] on input "Địa chỉ người gửi" at bounding box center [75, 95] width 70 height 11
type input "ẤP 2, MỸ HIỆP, ĐỒNG THÁP"
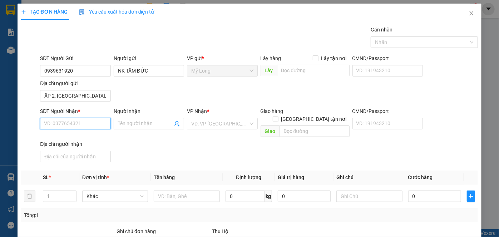
drag, startPoint x: 58, startPoint y: 122, endPoint x: 58, endPoint y: 132, distance: 10.4
click at [58, 122] on input "SĐT Người Nhận *" at bounding box center [75, 123] width 70 height 11
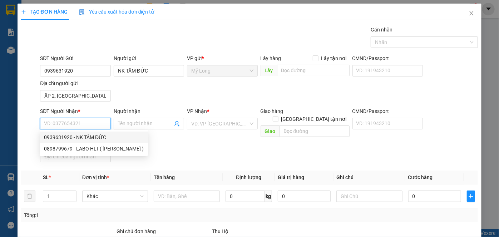
click at [87, 121] on input "SĐT Người Nhận *" at bounding box center [75, 123] width 70 height 11
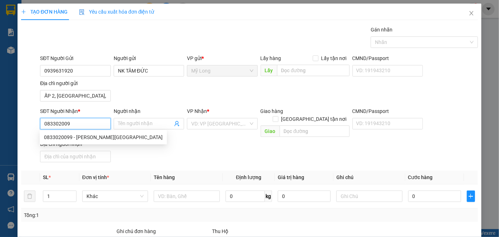
type input "0833020099"
click at [92, 137] on div "0833020099 - LÊ HÀ HẢI" at bounding box center [103, 137] width 119 height 8
type input "LÊ HÀ HẢI"
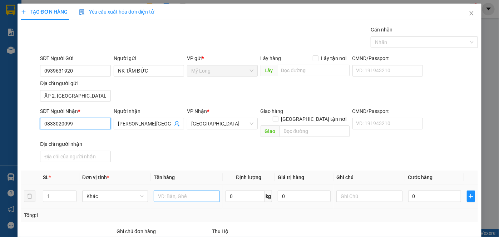
type input "0833020099"
click at [189, 191] on input "text" at bounding box center [187, 196] width 66 height 11
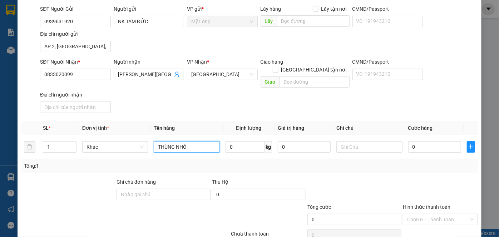
scroll to position [76, 0]
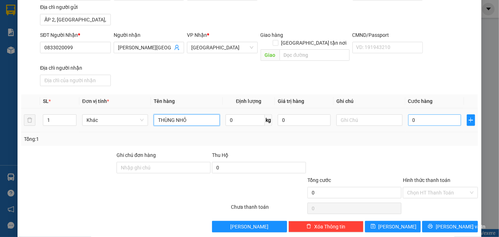
type input "THÙNG NHỎ"
click at [427, 114] on input "0" at bounding box center [434, 119] width 53 height 11
type input "3"
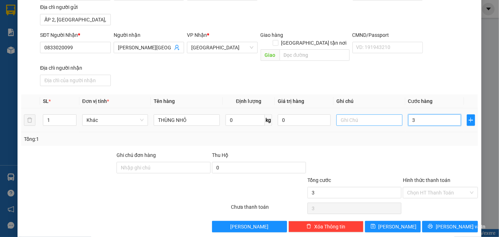
type input "30"
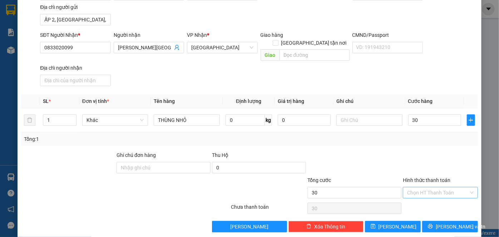
type input "30.000"
click at [444, 187] on input "Hình thức thanh toán" at bounding box center [438, 192] width 62 height 11
click at [444, 195] on div "Tại văn phòng" at bounding box center [437, 198] width 66 height 8
type input "0"
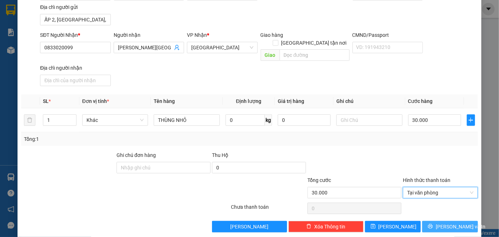
click at [442, 223] on span "Lưu và In" at bounding box center [461, 227] width 50 height 8
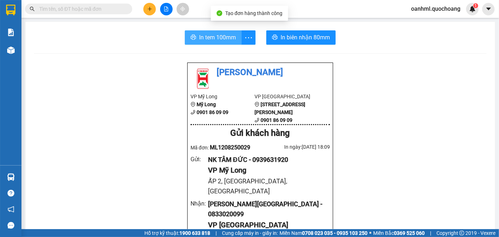
click at [229, 39] on span "In tem 100mm" at bounding box center [217, 37] width 37 height 9
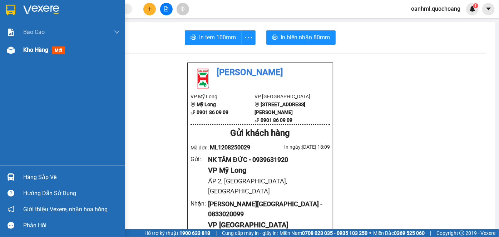
click at [32, 49] on span "Kho hàng" at bounding box center [35, 50] width 25 height 7
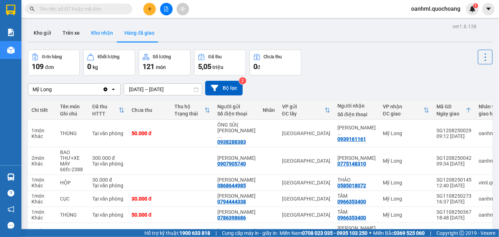
click at [109, 31] on button "Kho nhận" at bounding box center [101, 32] width 33 height 17
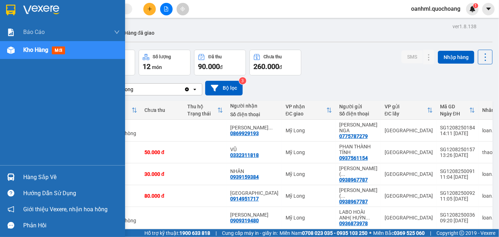
click at [31, 175] on div "Hàng sắp về" at bounding box center [71, 177] width 97 height 11
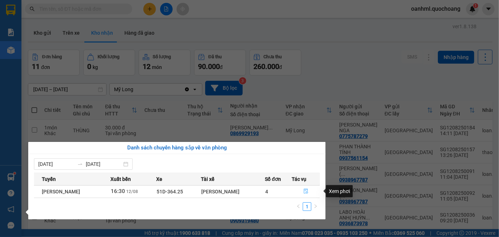
click at [307, 190] on icon "file-done" at bounding box center [306, 191] width 5 height 5
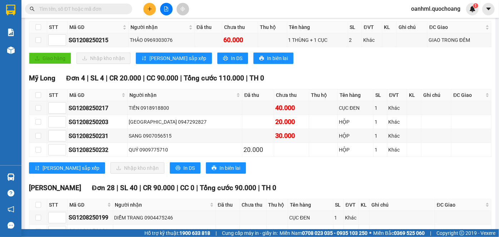
scroll to position [130, 0]
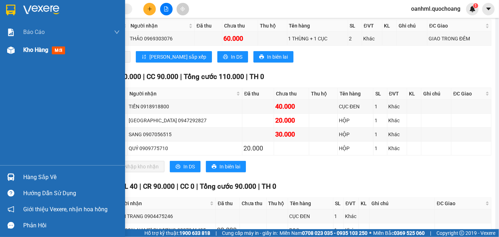
click at [30, 50] on span "Kho hàng" at bounding box center [35, 50] width 25 height 7
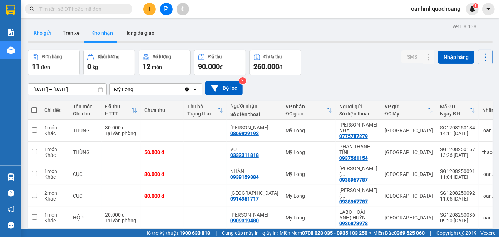
click at [46, 29] on button "Kho gửi" at bounding box center [42, 32] width 29 height 17
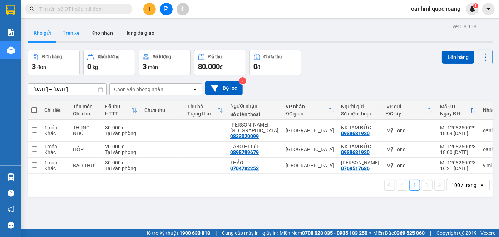
click at [69, 39] on button "Trên xe" at bounding box center [71, 32] width 29 height 17
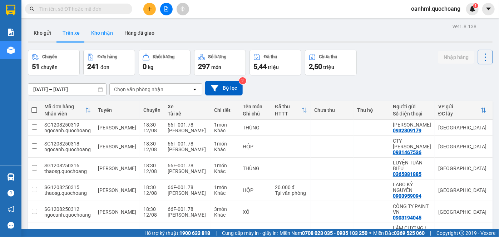
click at [102, 36] on button "Kho nhận" at bounding box center [101, 32] width 33 height 17
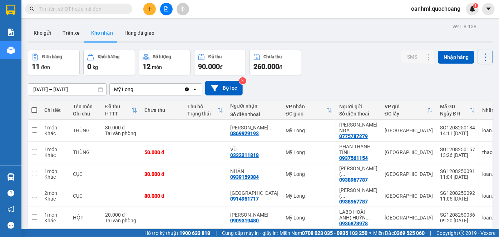
drag, startPoint x: 142, startPoint y: 28, endPoint x: 161, endPoint y: 37, distance: 21.3
click at [142, 28] on button "Hàng đã giao" at bounding box center [139, 32] width 41 height 17
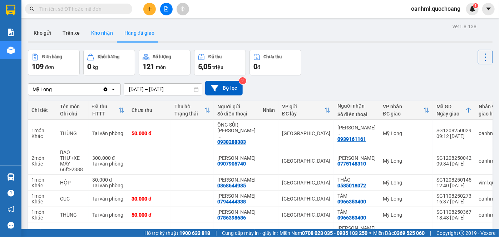
click at [97, 31] on button "Kho nhận" at bounding box center [101, 32] width 33 height 17
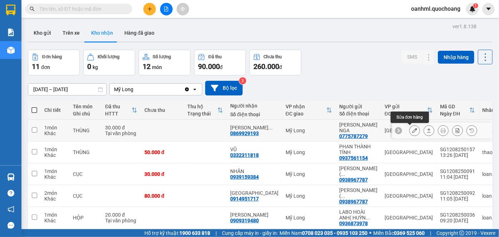
click at [412, 129] on icon at bounding box center [414, 130] width 5 height 5
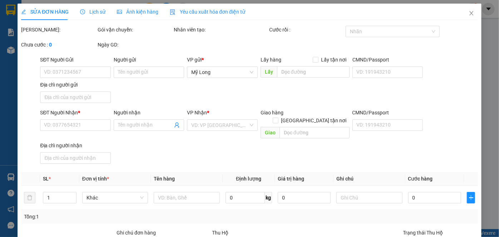
type input "0775787279"
type input "NGUYỄN THỊ THU NGA"
type input "1002 TẠ QUANG BỬU P6 Q8"
type input "0869929193"
type input "NGUYỄN KHẮC DUY"
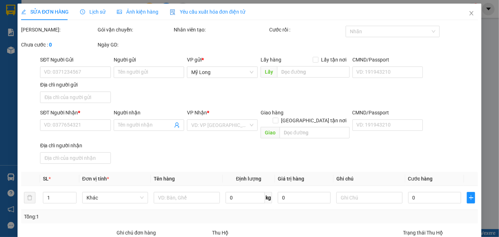
type input "30.000"
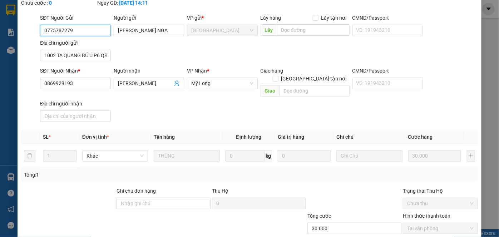
scroll to position [78, 0]
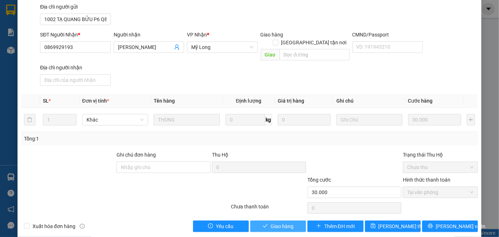
drag, startPoint x: 283, startPoint y: 216, endPoint x: 279, endPoint y: 214, distance: 5.1
click at [283, 222] on span "Giao hàng" at bounding box center [282, 226] width 23 height 8
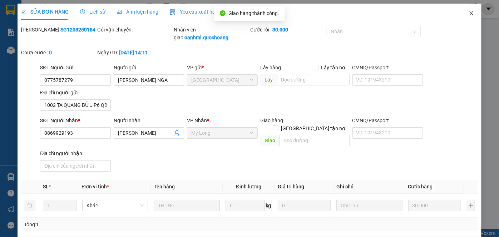
scroll to position [0, 0]
click at [469, 13] on icon "close" at bounding box center [472, 13] width 6 height 6
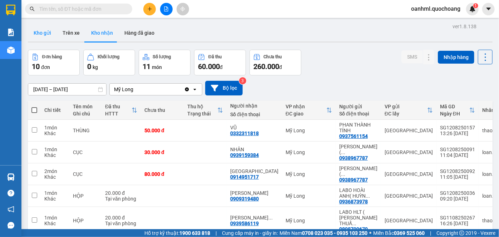
click at [50, 31] on button "Kho gửi" at bounding box center [42, 32] width 29 height 17
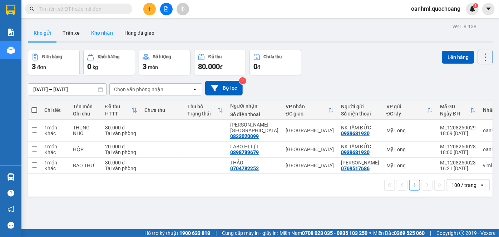
click at [101, 33] on button "Kho nhận" at bounding box center [101, 32] width 33 height 17
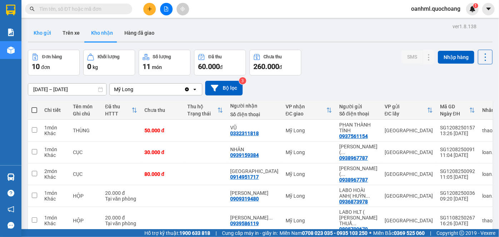
click at [47, 30] on button "Kho gửi" at bounding box center [42, 32] width 29 height 17
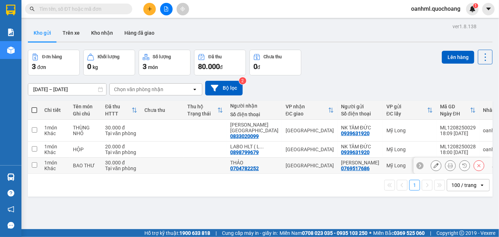
click at [212, 165] on td at bounding box center [205, 166] width 43 height 16
checkbox input "true"
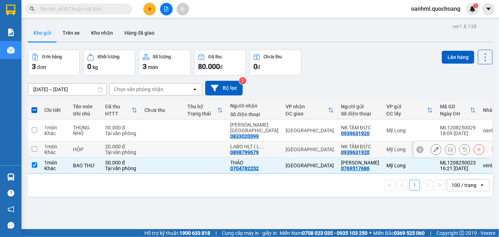
click at [205, 142] on td at bounding box center [205, 150] width 43 height 16
checkbox input "true"
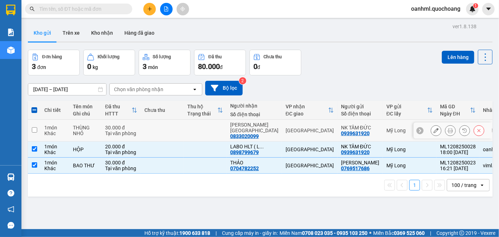
click at [216, 126] on td at bounding box center [205, 131] width 43 height 22
checkbox input "true"
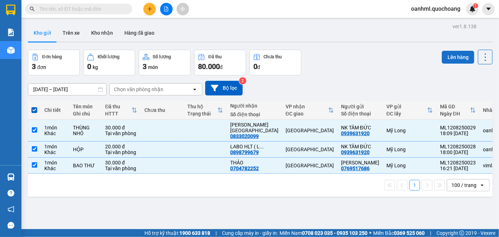
click at [447, 57] on button "Lên hàng" at bounding box center [458, 57] width 33 height 13
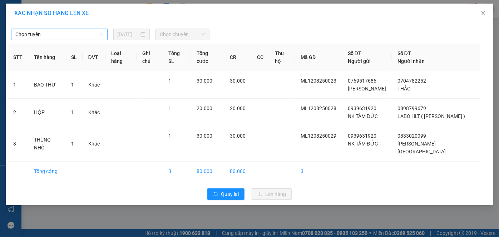
click at [92, 34] on span "Chọn tuyến" at bounding box center [59, 34] width 88 height 11
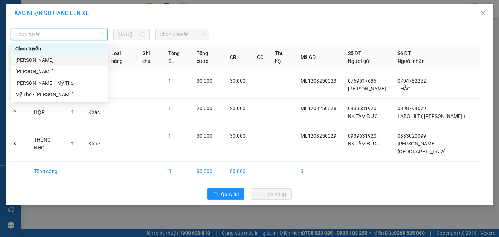
click at [63, 60] on div "Cao Lãnh - Hồ Chí Minh" at bounding box center [59, 60] width 88 height 8
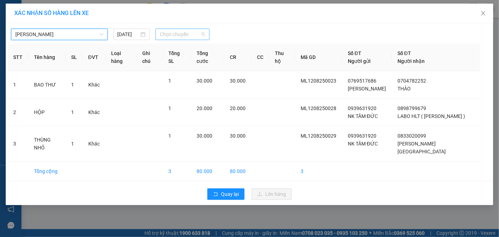
click at [164, 33] on span "Chọn chuyến" at bounding box center [182, 34] width 45 height 11
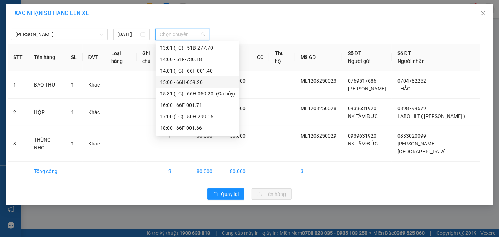
scroll to position [240, 0]
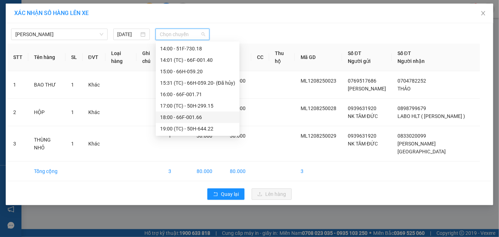
click at [180, 118] on div "18:00 - 66F-001.66" at bounding box center [197, 117] width 75 height 8
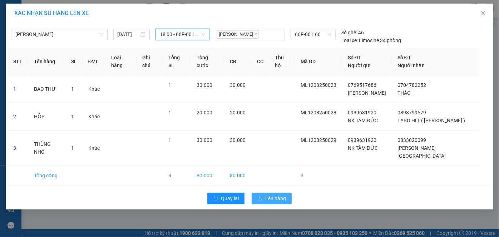
click at [272, 202] on span "Lên hàng" at bounding box center [275, 199] width 21 height 8
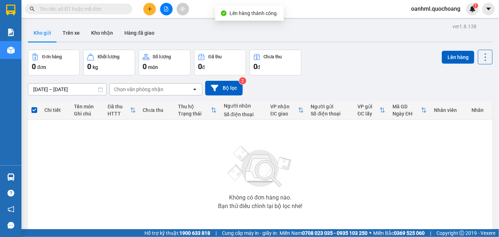
click at [104, 31] on button "Kho nhận" at bounding box center [101, 32] width 33 height 17
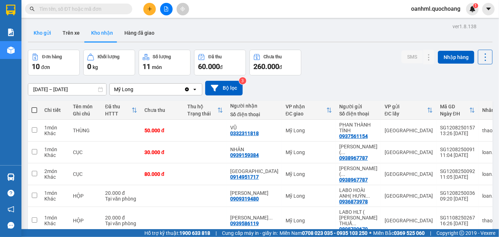
click at [43, 28] on button "Kho gửi" at bounding box center [42, 32] width 29 height 17
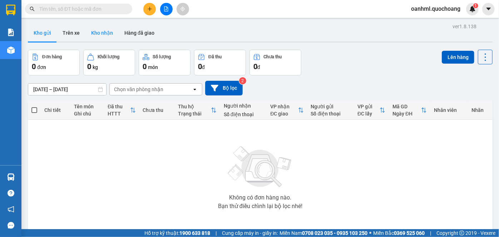
click at [107, 33] on button "Kho nhận" at bounding box center [101, 32] width 33 height 17
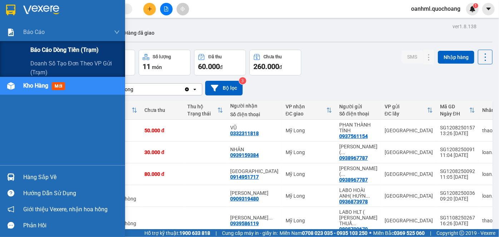
click at [60, 49] on span "Báo cáo dòng tiền (trạm)" at bounding box center [64, 49] width 68 height 9
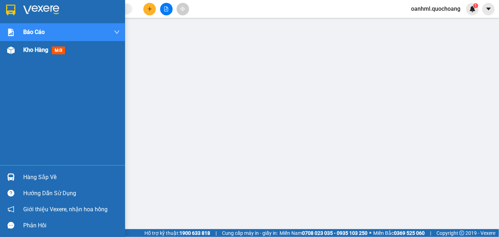
click at [31, 47] on span "Kho hàng" at bounding box center [35, 50] width 25 height 7
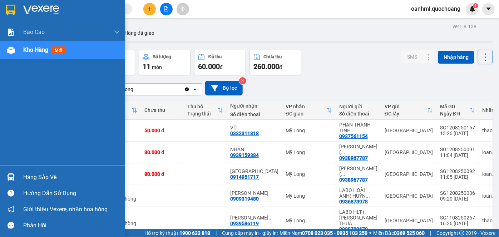
click at [46, 178] on div "Hàng sắp về" at bounding box center [71, 177] width 97 height 11
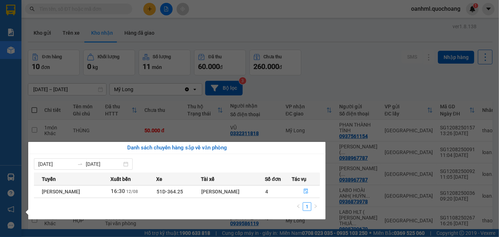
click at [337, 88] on section "Kết quả tìm kiếm ( 0 ) Bộ lọc No Data oanhml.quochoang 1 Báo cáo Báo cáo dòng t…" at bounding box center [249, 118] width 499 height 237
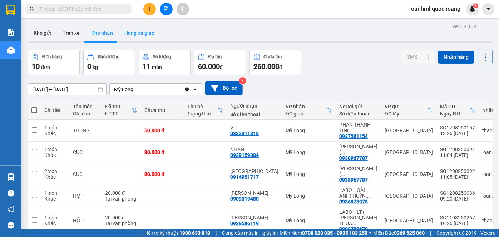
click at [131, 27] on button "Hàng đã giao" at bounding box center [139, 32] width 41 height 17
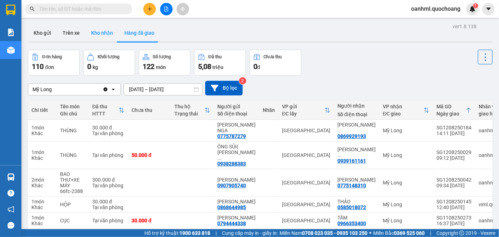
click at [95, 35] on button "Kho nhận" at bounding box center [101, 32] width 33 height 17
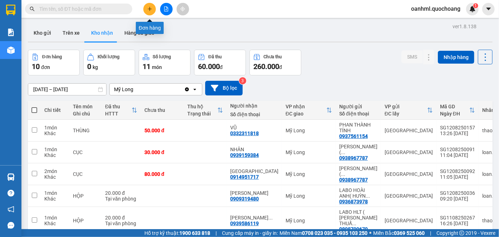
click at [151, 8] on icon "plus" at bounding box center [149, 8] width 5 height 5
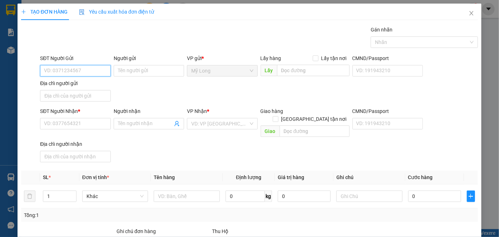
click at [92, 72] on input "SĐT Người Gửi" at bounding box center [75, 70] width 70 height 11
click at [89, 87] on div "0939411138 - NK TOÀN TÂM" at bounding box center [76, 85] width 64 height 8
type input "0939411138"
type input "NK TOÀN TÂM"
type input "0939411138"
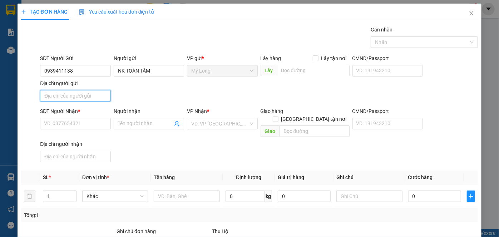
drag, startPoint x: 90, startPoint y: 94, endPoint x: 104, endPoint y: 77, distance: 21.6
click at [90, 94] on input "Địa chỉ người gửi" at bounding box center [75, 95] width 70 height 11
type input "A"
type input "Â"
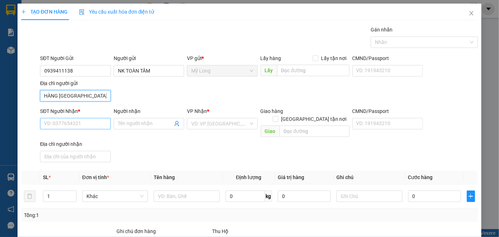
type input "ẤP 4 BÌNH HÀNG TRUNG ĐỒNG THÁP"
click at [76, 123] on input "SĐT Người Nhận *" at bounding box center [75, 123] width 70 height 11
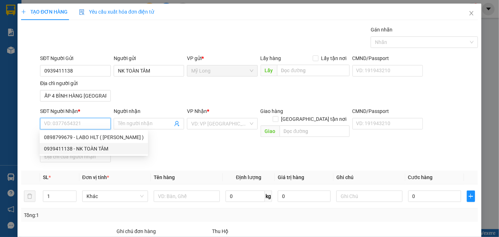
click at [101, 147] on div "0939411138 - NK TOÀN TÂM" at bounding box center [94, 149] width 100 height 8
type input "0939411138"
type input "NK TOÀN TÂM"
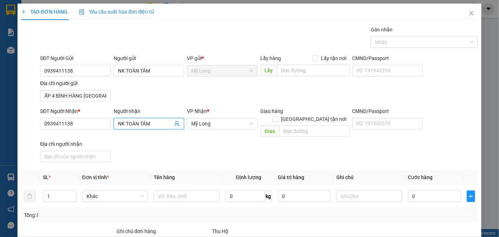
drag, startPoint x: 151, startPoint y: 122, endPoint x: 113, endPoint y: 116, distance: 38.3
click at [114, 116] on div "Người nhận NK TOÀN TÂM NK TOÀN TÂM" at bounding box center [149, 119] width 70 height 25
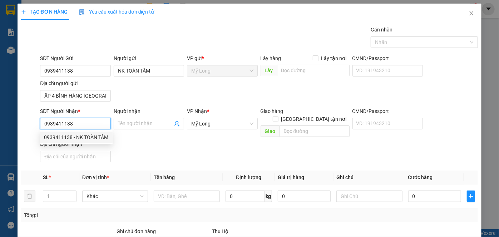
drag, startPoint x: 77, startPoint y: 121, endPoint x: 35, endPoint y: 126, distance: 42.8
click at [35, 126] on div "SĐT Người Nhận * 0939411138 Người nhận Tên người nhận VP Nhận * Mỹ Long Giao hà…" at bounding box center [249, 136] width 459 height 58
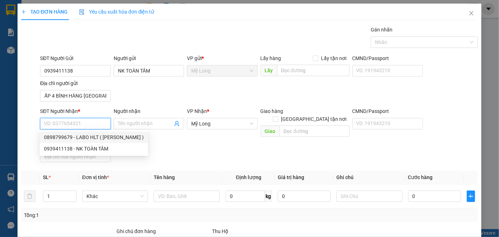
drag, startPoint x: 87, startPoint y: 138, endPoint x: 80, endPoint y: 143, distance: 8.2
click at [87, 138] on div "0898799679 - LABO HLT ( LÊ CÔNG THUẤN )" at bounding box center [94, 137] width 100 height 8
type input "0898799679"
type input "LABO HLT ( LÊ CÔNG THUẤN )"
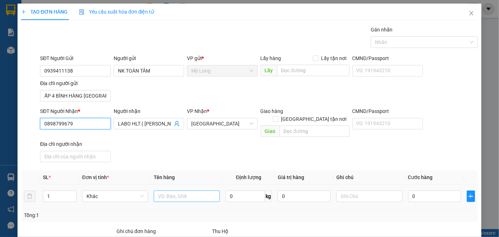
type input "0898799679"
click at [205, 191] on input "text" at bounding box center [187, 196] width 66 height 11
type input "HỘP"
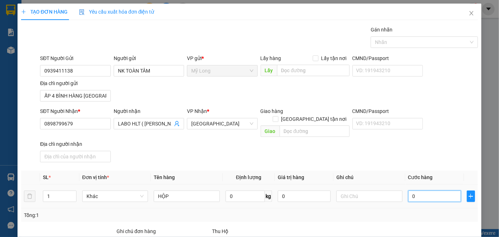
click at [434, 191] on input "0" at bounding box center [434, 196] width 53 height 11
type input "2"
type input "20"
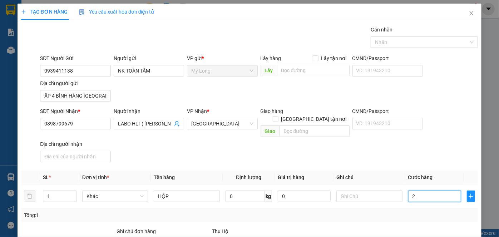
type input "20"
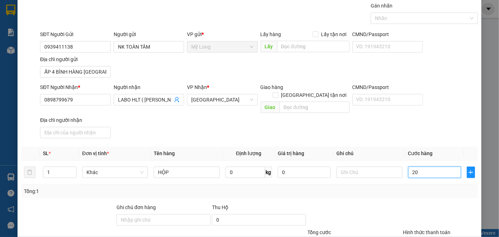
scroll to position [65, 0]
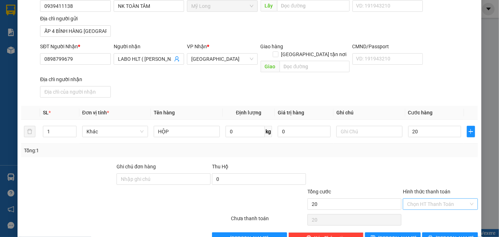
type input "20.000"
click at [450, 199] on input "Hình thức thanh toán" at bounding box center [438, 204] width 62 height 11
click at [449, 209] on div "Tại văn phòng" at bounding box center [437, 210] width 66 height 8
type input "0"
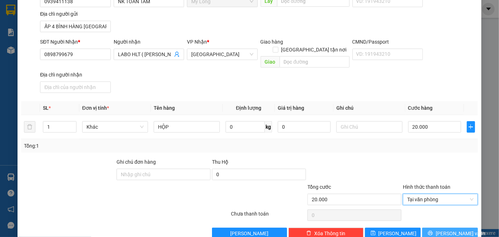
scroll to position [76, 0]
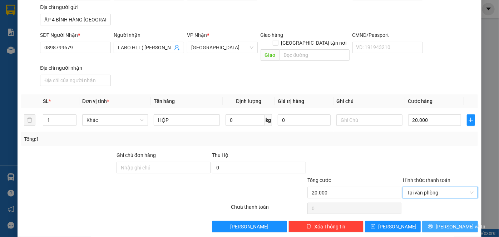
click at [450, 223] on span "Lưu và In" at bounding box center [461, 227] width 50 height 8
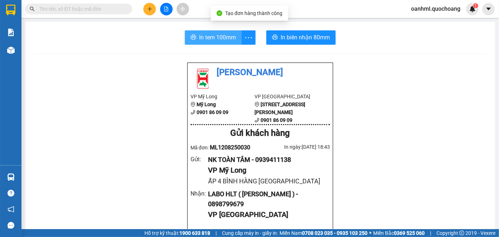
click at [230, 32] on button "In tem 100mm" at bounding box center [213, 37] width 57 height 14
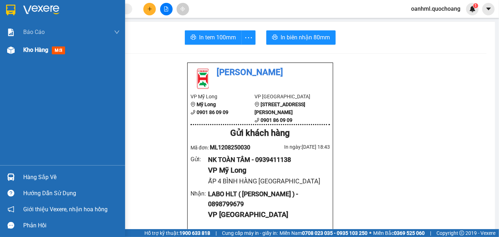
click at [25, 49] on span "Kho hàng" at bounding box center [35, 50] width 25 height 7
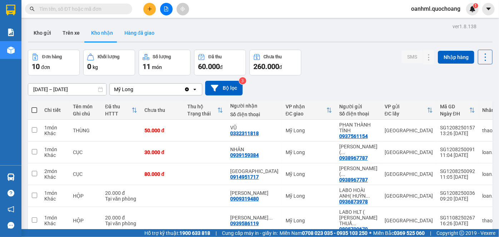
click at [140, 30] on button "Hàng đã giao" at bounding box center [139, 32] width 41 height 17
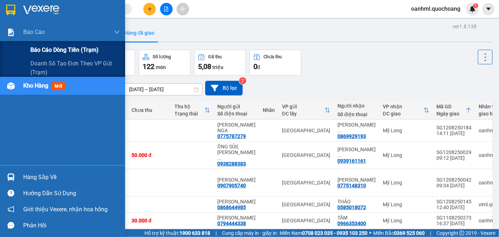
click at [57, 52] on span "Báo cáo dòng tiền (trạm)" at bounding box center [64, 49] width 68 height 9
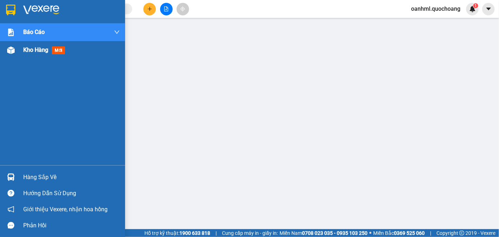
click at [29, 51] on span "Kho hàng" at bounding box center [35, 50] width 25 height 7
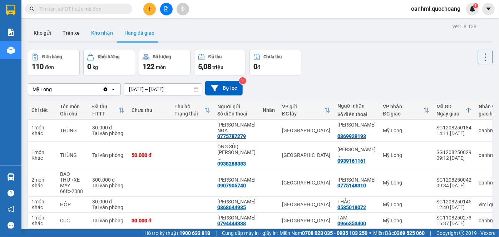
click at [108, 35] on button "Kho nhận" at bounding box center [101, 32] width 33 height 17
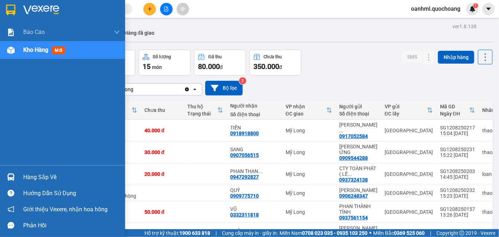
click at [32, 171] on div "Hàng sắp về" at bounding box center [62, 177] width 125 height 16
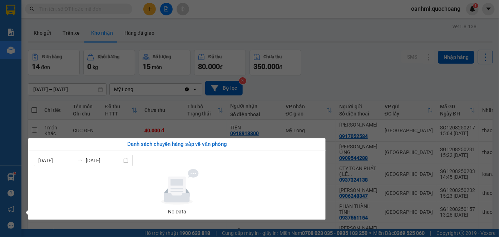
click at [343, 84] on section "Kết quả tìm kiếm ( 0 ) Bộ lọc No Data oanhml.quochoang 1 Báo cáo Báo cáo dòng t…" at bounding box center [249, 118] width 499 height 237
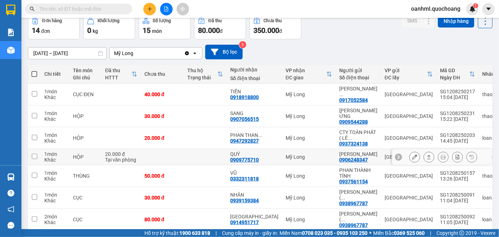
scroll to position [32, 0]
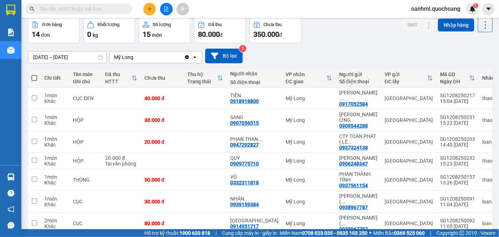
click at [57, 57] on input "10/08/2025 – 12/08/2025" at bounding box center [67, 57] width 78 height 11
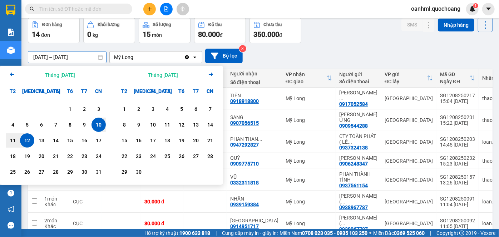
click at [14, 75] on icon "Arrow Left" at bounding box center [12, 74] width 9 height 9
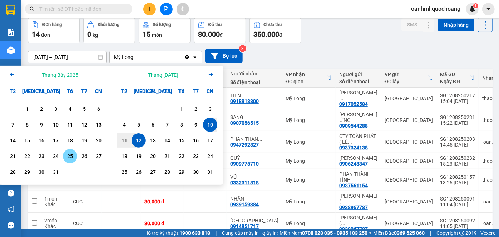
click at [70, 158] on div "25" at bounding box center [70, 156] width 10 height 9
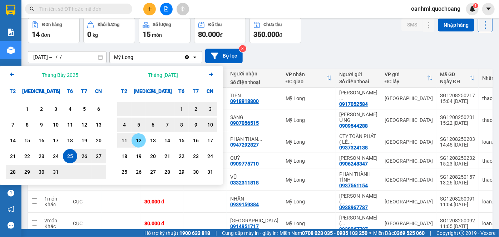
click at [144, 140] on div "12" at bounding box center [139, 140] width 14 height 14
type input "25/07/2025 – 12/08/2025"
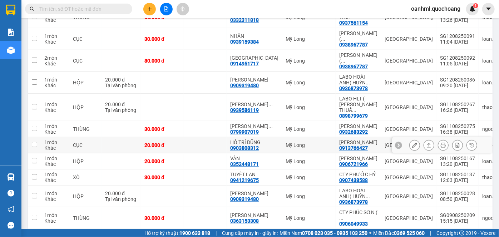
scroll to position [227, 0]
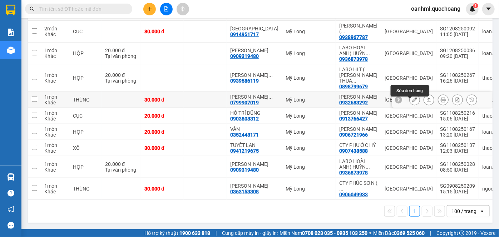
click at [412, 99] on icon at bounding box center [414, 99] width 5 height 5
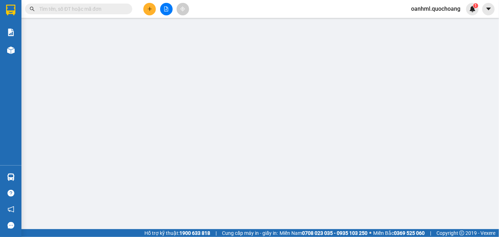
type input "0932683292"
type input "NGUYỄN VĂN LINH"
type input "82 ĐƯỜNG 27 HIỆP BÌNH CHÁNH THỦ ĐỨC"
type input "0799907019"
type input "HUỲNH VĂN TRỌNG"
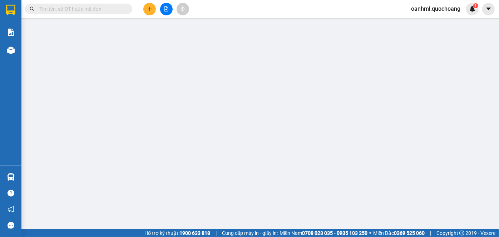
type input "30.000"
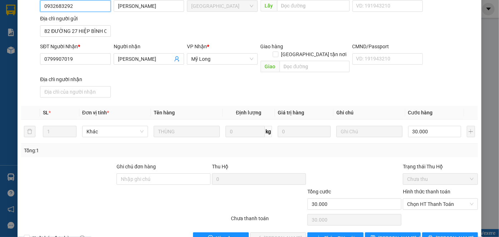
scroll to position [78, 0]
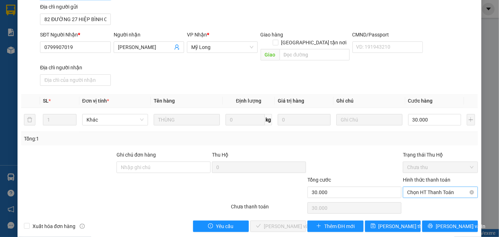
click at [438, 187] on span "Chọn HT Thanh Toán" at bounding box center [440, 192] width 67 height 11
click at [433, 197] on div "Tại văn phòng" at bounding box center [437, 198] width 66 height 8
type input "0"
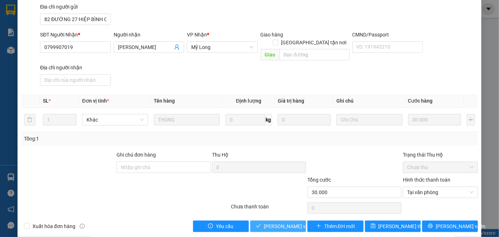
click at [285, 222] on span "Lưu và Giao hàng" at bounding box center [298, 226] width 69 height 8
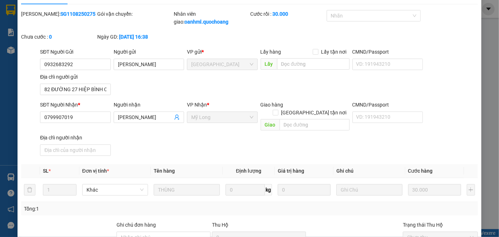
scroll to position [0, 0]
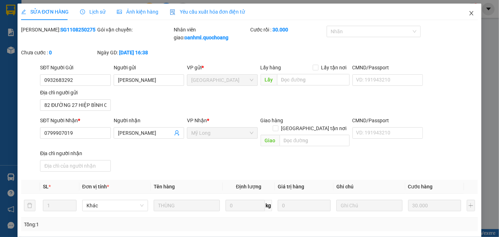
click at [469, 15] on icon "close" at bounding box center [472, 13] width 6 height 6
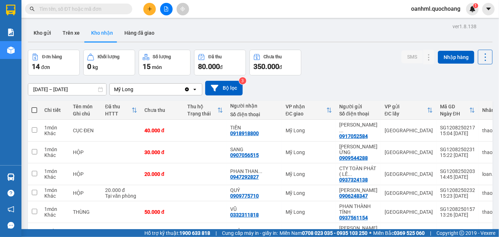
drag, startPoint x: 134, startPoint y: 33, endPoint x: 124, endPoint y: 41, distance: 13.5
click at [134, 33] on button "Hàng đã giao" at bounding box center [139, 32] width 41 height 17
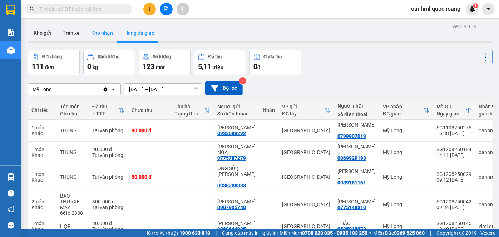
click at [111, 31] on button "Kho nhận" at bounding box center [101, 32] width 33 height 17
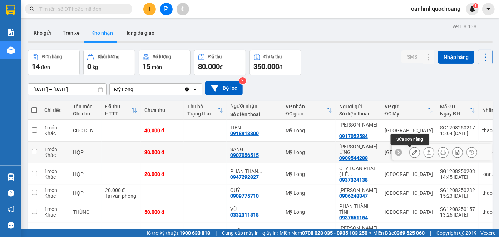
click at [412, 151] on icon at bounding box center [414, 152] width 5 height 5
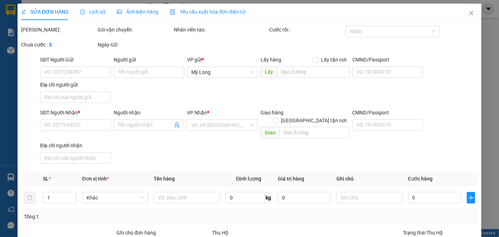
type input "0909544288"
type input "VÕ LONG ỬNG"
type input "235 TÂN PHƯỚC P7 QUẬN 10 HCM"
type input "0907056515"
type input "SANG"
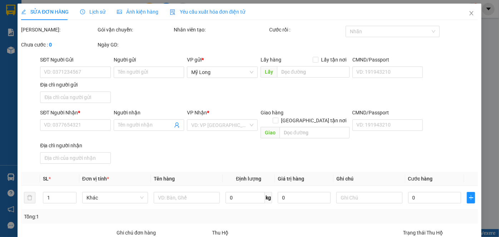
type input "30.000"
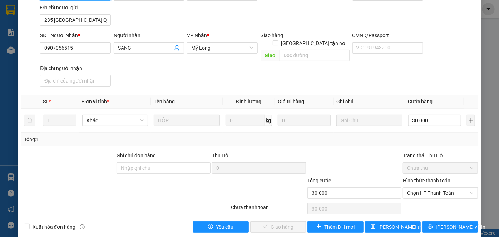
scroll to position [78, 0]
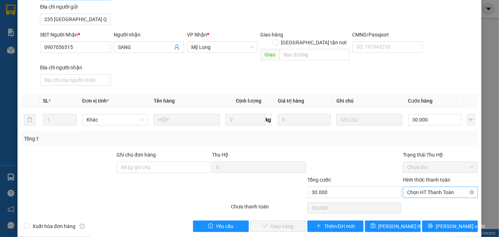
click at [407, 187] on span "Chọn HT Thanh Toán" at bounding box center [440, 192] width 67 height 11
click at [411, 196] on div "Tại văn phòng" at bounding box center [437, 198] width 66 height 8
type input "0"
click at [274, 222] on span "Lưu và Giao hàng" at bounding box center [298, 226] width 69 height 8
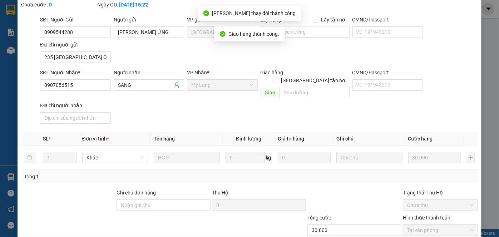
scroll to position [0, 0]
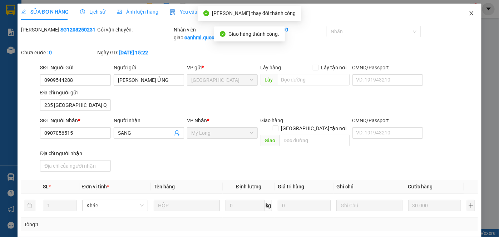
click at [469, 11] on icon "close" at bounding box center [472, 13] width 6 height 6
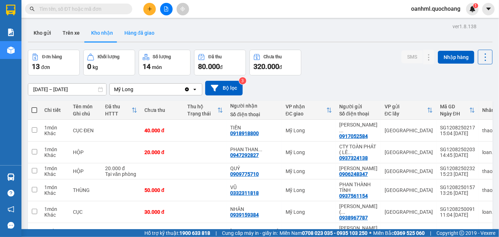
click at [150, 31] on button "Hàng đã giao" at bounding box center [139, 32] width 41 height 17
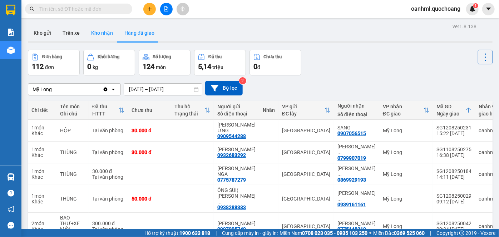
drag, startPoint x: 109, startPoint y: 29, endPoint x: 91, endPoint y: 39, distance: 20.2
click at [109, 29] on button "Kho nhận" at bounding box center [101, 32] width 33 height 17
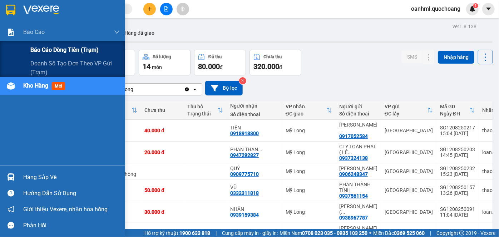
click at [32, 50] on span "Báo cáo dòng tiền (trạm)" at bounding box center [64, 49] width 68 height 9
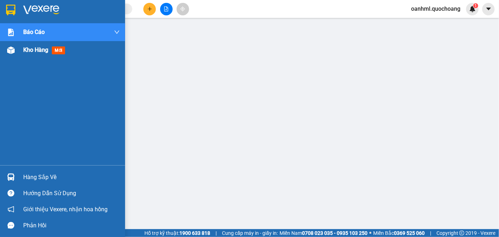
click at [33, 52] on span "Kho hàng" at bounding box center [35, 50] width 25 height 7
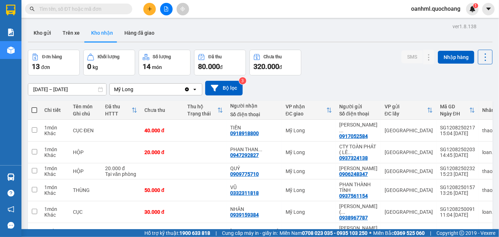
click at [456, 8] on span "oanhml.quochoang" at bounding box center [436, 8] width 61 height 9
click at [424, 25] on span "Đăng xuất" at bounding box center [439, 22] width 46 height 8
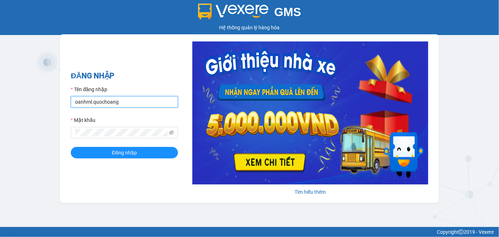
click at [129, 102] on input "oanhml.quochoang" at bounding box center [124, 101] width 107 height 11
type input "o"
type input "oanhml.quochoang"
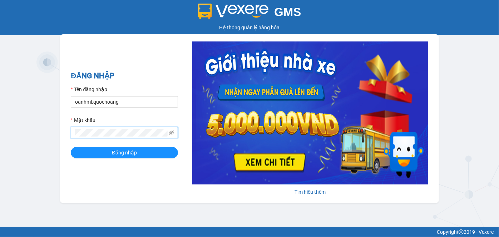
click at [71, 147] on button "Đăng nhập" at bounding box center [124, 152] width 107 height 11
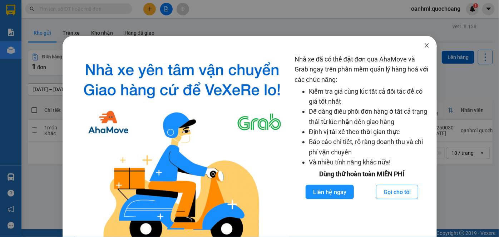
click at [424, 44] on icon "close" at bounding box center [427, 46] width 6 height 6
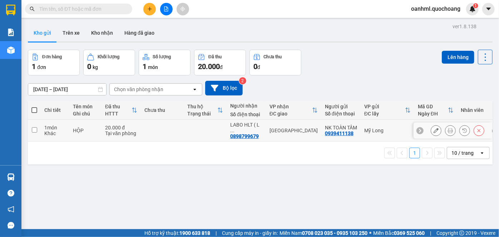
click at [208, 141] on td at bounding box center [205, 131] width 43 height 22
checkbox input "true"
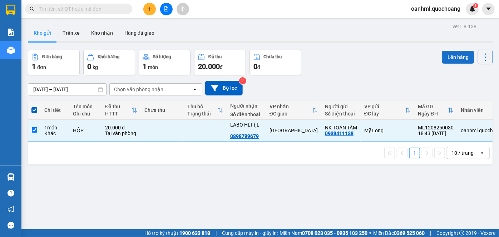
click at [450, 54] on button "Lên hàng" at bounding box center [458, 57] width 33 height 13
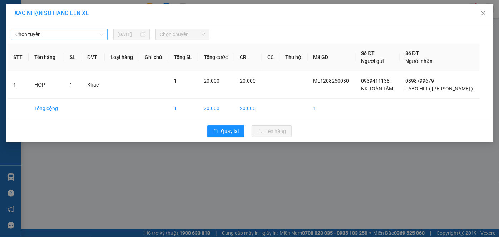
click at [92, 31] on span "Chọn tuyến" at bounding box center [59, 34] width 88 height 11
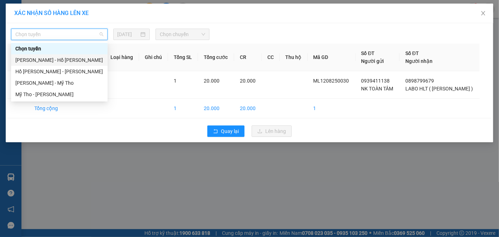
click at [62, 60] on div "[PERSON_NAME] - Hồ [PERSON_NAME]" at bounding box center [59, 60] width 88 height 8
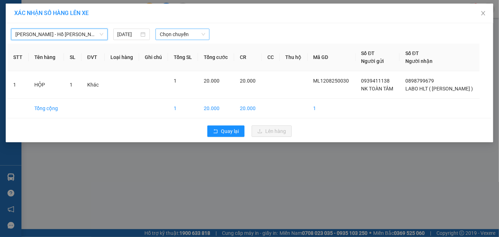
click at [167, 37] on span "Chọn chuyến" at bounding box center [182, 34] width 45 height 11
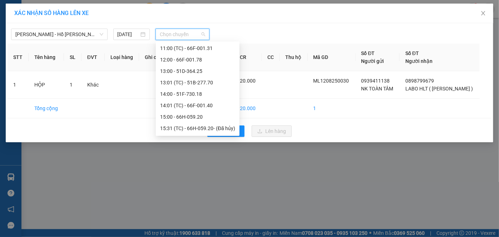
scroll to position [240, 0]
click at [172, 128] on div "19:00 (TC) - 50H-644.22" at bounding box center [197, 129] width 75 height 8
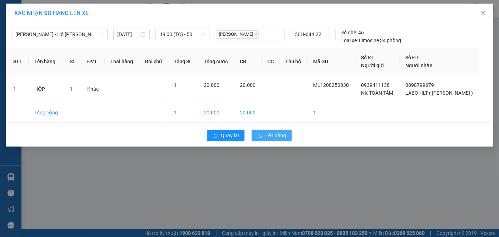
click at [290, 137] on button "Lên hàng" at bounding box center [272, 135] width 40 height 11
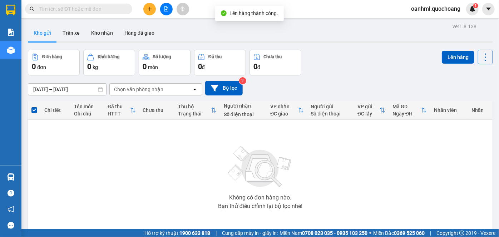
click at [457, 8] on span "oanhml.quochoang" at bounding box center [436, 8] width 61 height 9
click at [442, 26] on span "Đăng xuất" at bounding box center [439, 22] width 46 height 8
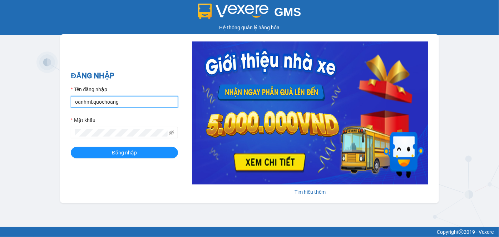
drag, startPoint x: 131, startPoint y: 104, endPoint x: 82, endPoint y: 102, distance: 48.3
click at [82, 102] on input "oanhml.quochoang" at bounding box center [124, 101] width 107 height 11
type input "o"
